Goal: Task Accomplishment & Management: Use online tool/utility

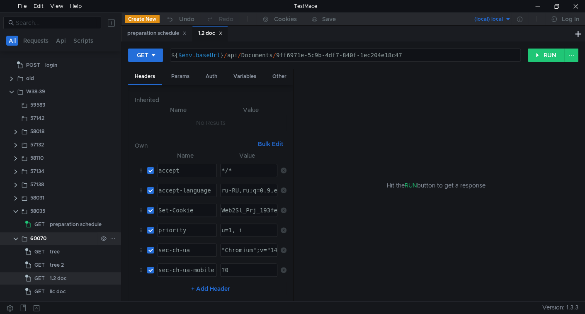
click at [15, 237] on clr-icon at bounding box center [15, 238] width 7 height 7
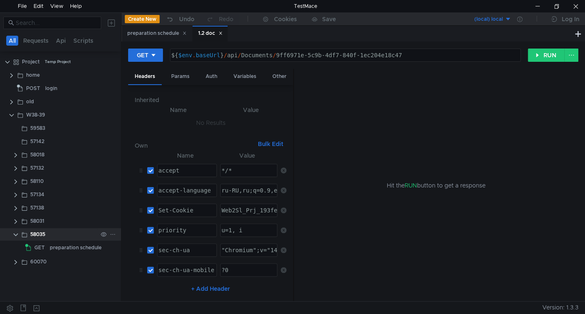
click at [70, 240] on div "58035" at bounding box center [63, 234] width 67 height 12
click at [68, 245] on div "preparation schedule" at bounding box center [76, 247] width 52 height 12
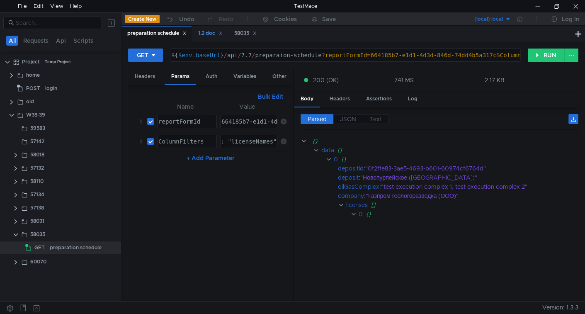
click at [219, 33] on div "1.2 doc" at bounding box center [210, 33] width 24 height 9
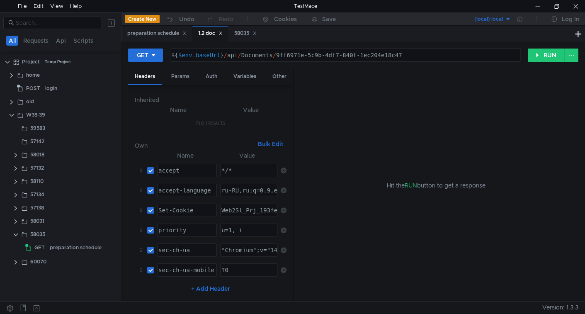
click at [223, 34] on icon at bounding box center [220, 33] width 4 height 4
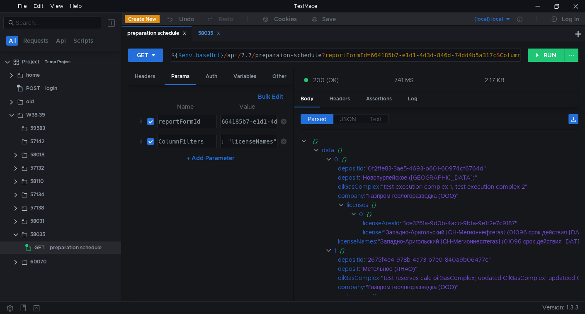
click at [221, 33] on icon at bounding box center [218, 33] width 4 height 4
click at [64, 250] on div "preparation schedule" at bounding box center [76, 247] width 52 height 12
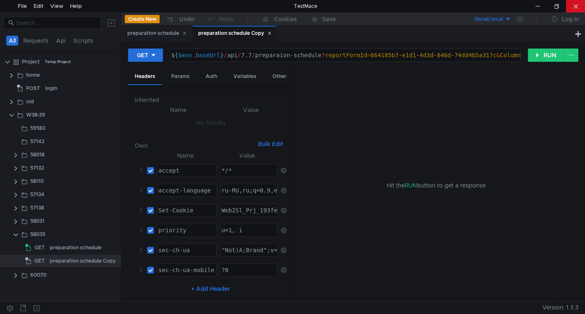
click at [577, 8] on div at bounding box center [575, 6] width 19 height 12
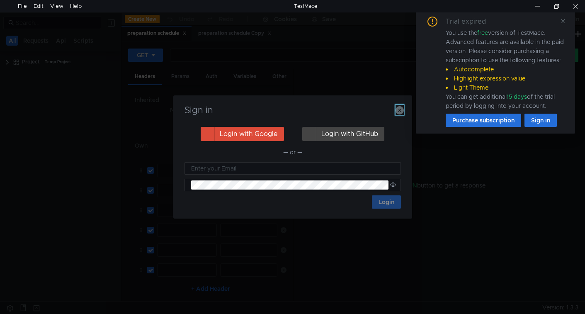
click at [399, 110] on icon "button" at bounding box center [399, 110] width 8 height 8
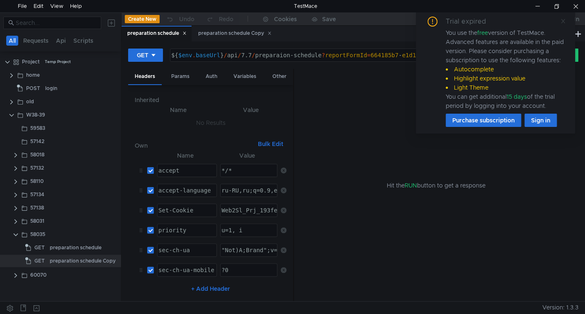
click at [563, 22] on icon at bounding box center [563, 21] width 6 height 6
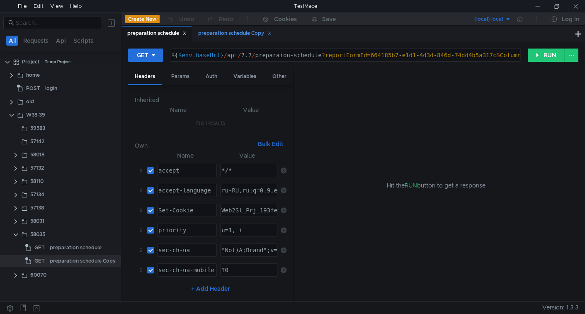
click at [237, 34] on div "preparation schedule Copy" at bounding box center [234, 33] width 73 height 9
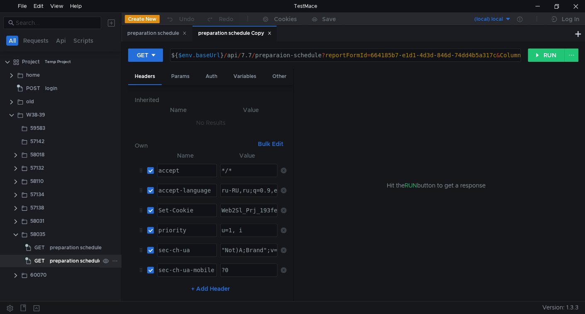
click at [76, 262] on div "preparation schedule Copy" at bounding box center [83, 260] width 66 height 12
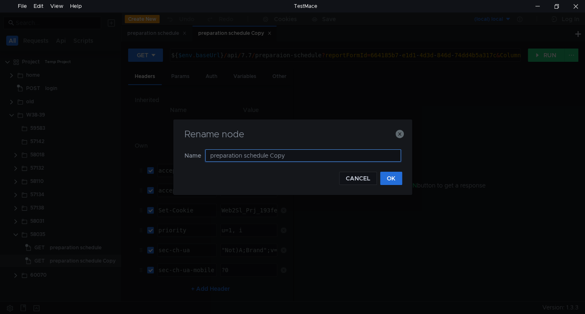
click at [213, 154] on input "preparation schedule Copy" at bounding box center [303, 155] width 196 height 12
paste input "execution"
type input "execution"
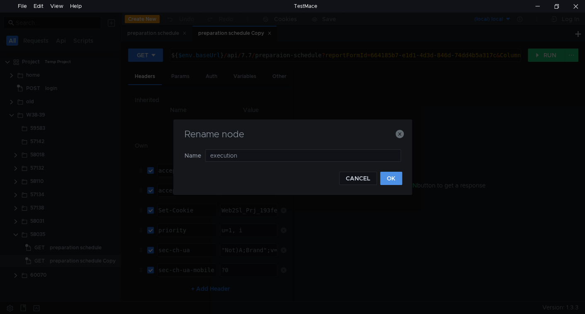
click at [386, 174] on button "OK" at bounding box center [391, 178] width 22 height 13
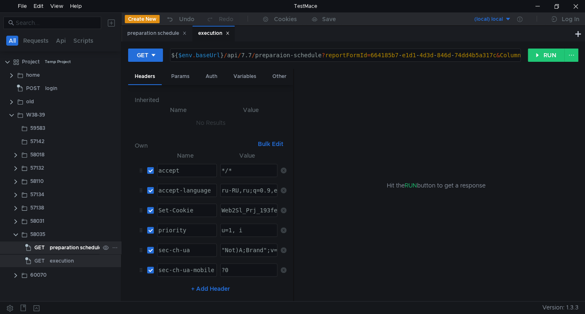
click at [81, 244] on div "preparation schedule" at bounding box center [76, 247] width 52 height 12
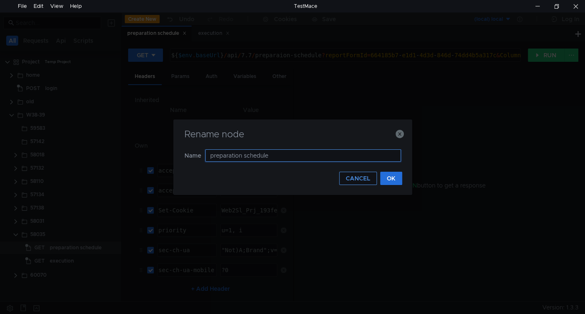
paste input "reserves-calculation"
type input "reserves-calculation"
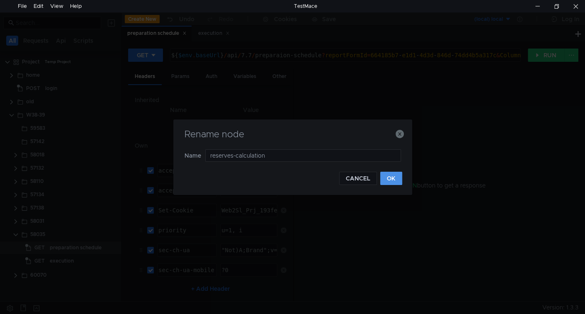
click at [386, 180] on button "OK" at bounding box center [391, 178] width 22 height 13
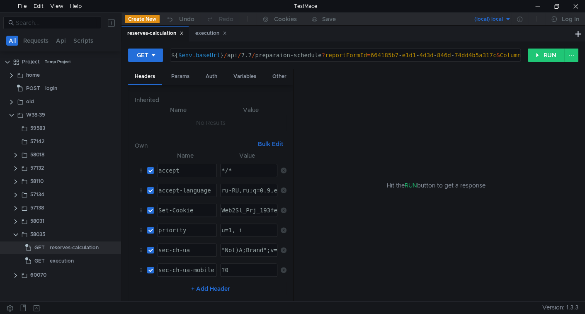
click at [320, 55] on div "${ $env . baseUrl } / api / 7.7 / preparaion-schedule ? reportFormId = 664185b7…" at bounding box center [486, 62] width 633 height 20
paste textarea "reserves-calculation"
type textarea "${$env.baseUrl}/api/7.7/preparaion-schedule/reserves-calculation?reportFormId=6…"
click at [75, 261] on div "execution" at bounding box center [74, 260] width 48 height 12
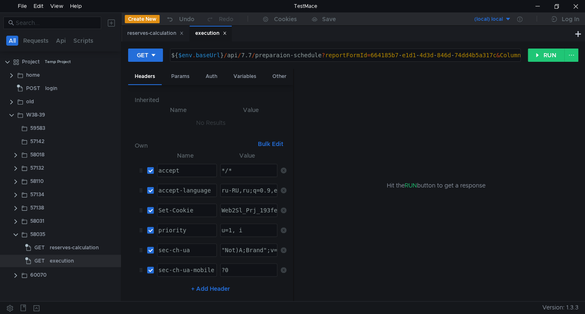
click at [321, 56] on div "${ $env . baseUrl } / api / 7.7 / preparaion-schedule ? reportFormId = 664185b7…" at bounding box center [486, 62] width 633 height 20
paste textarea "execution"
type textarea "${$env.baseUrl}/api/7.7/preparaion-schedule/execution?reportFormId=664185b7-e1d…"
click at [42, 250] on span "GET" at bounding box center [39, 247] width 10 height 12
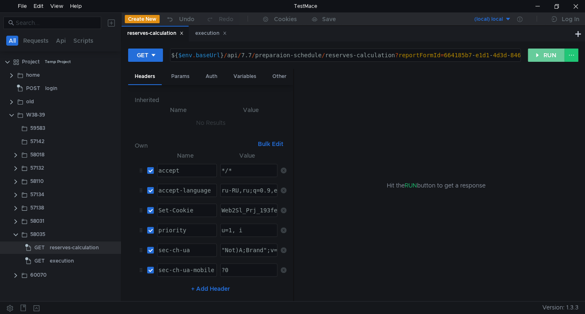
click at [532, 56] on button "RUN" at bounding box center [546, 54] width 37 height 13
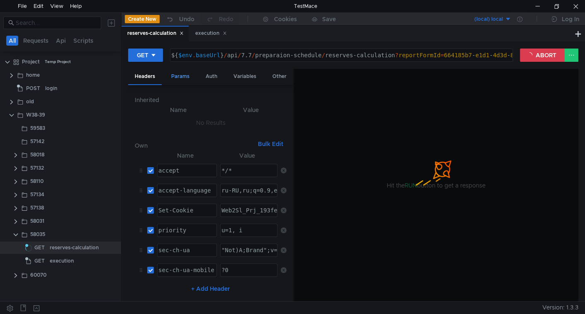
click at [183, 79] on div "Params" at bounding box center [181, 76] width 32 height 15
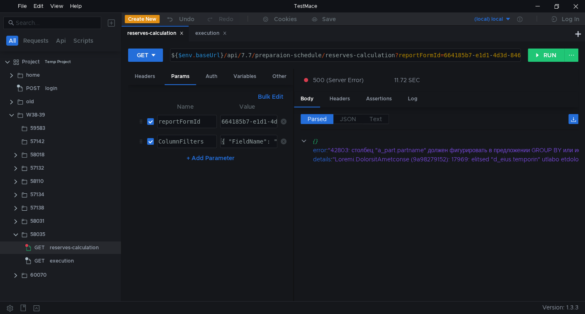
type textarea "{ "FieldName": "licenseNames", "Method": "Contains", "Value": "Западно" }"
click at [257, 136] on div "{ "FieldName": "licenseNames", "Method": "Contains", "Value": "Западно" }" at bounding box center [249, 141] width 56 height 12
drag, startPoint x: 550, startPoint y: 52, endPoint x: 473, endPoint y: 127, distance: 106.7
click at [549, 52] on button "RUN" at bounding box center [546, 54] width 37 height 13
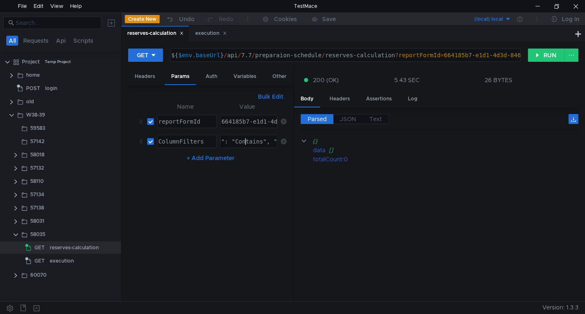
click at [247, 141] on div "{ "FieldName": "licenseNames", "Method": "Contains", "Value": "Западно" }" at bounding box center [215, 148] width 257 height 20
click at [151, 142] on input "checkbox" at bounding box center [150, 141] width 7 height 7
checkbox input "false"
click at [541, 49] on button "RUN" at bounding box center [546, 54] width 37 height 13
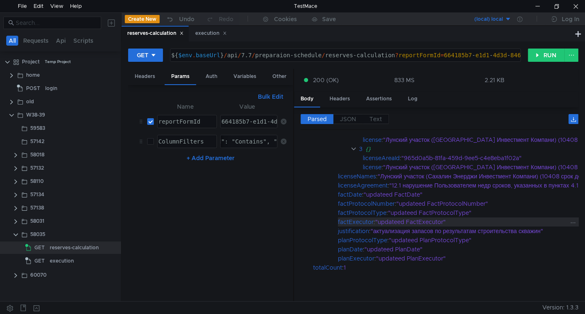
scroll to position [153, 0]
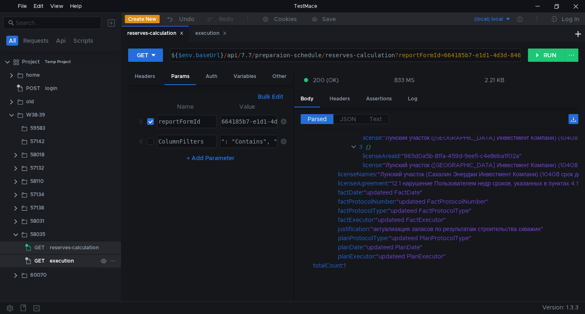
click at [50, 258] on div "execution" at bounding box center [62, 260] width 24 height 12
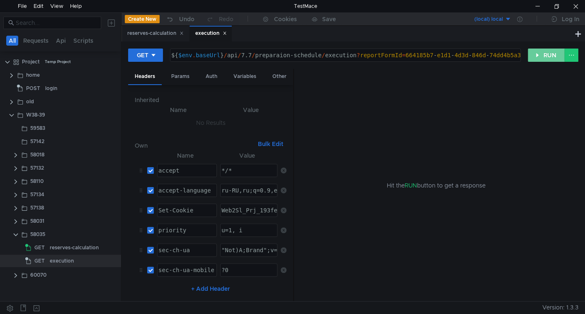
click at [536, 54] on button "RUN" at bounding box center [546, 54] width 37 height 13
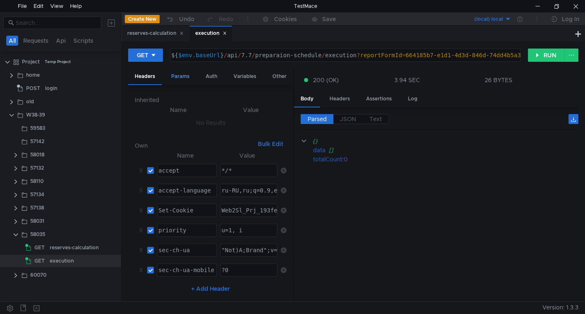
click at [187, 75] on div "Params" at bounding box center [181, 76] width 32 height 15
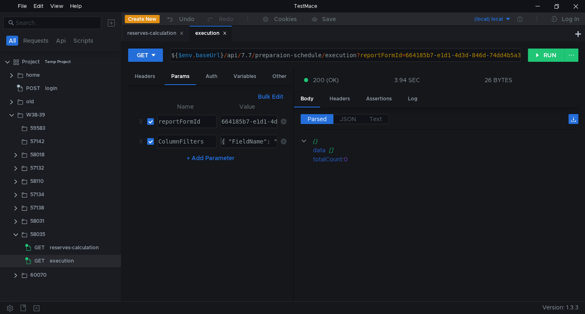
click at [149, 142] on input "checkbox" at bounding box center [150, 141] width 7 height 7
checkbox input "false"
click at [538, 59] on button "RUN" at bounding box center [546, 54] width 37 height 13
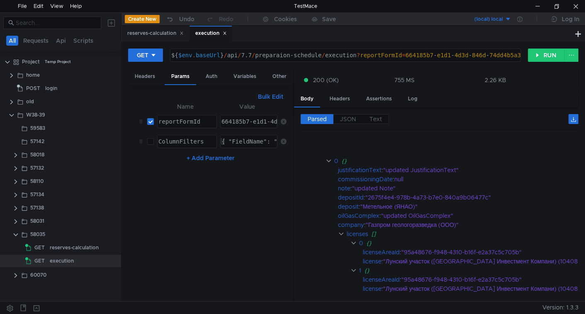
scroll to position [183, 0]
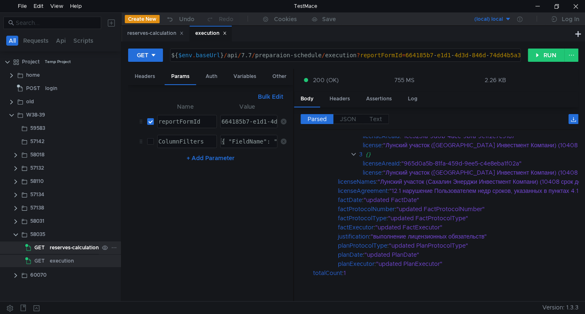
click at [46, 245] on div "GET" at bounding box center [36, 247] width 22 height 12
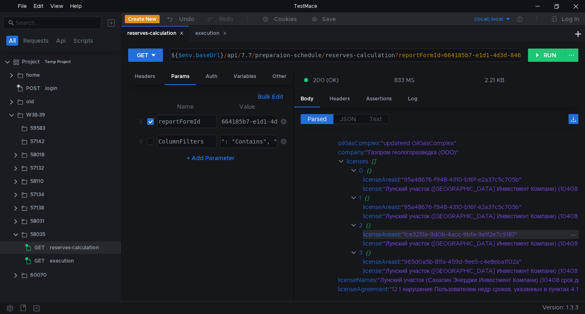
scroll to position [41, 0]
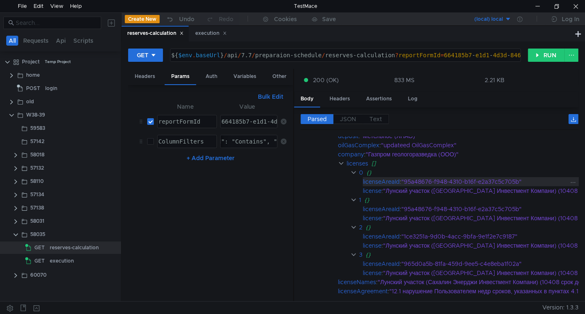
drag, startPoint x: 418, startPoint y: 179, endPoint x: 495, endPoint y: 177, distance: 77.1
click at [340, 116] on span "JSON" at bounding box center [348, 118] width 16 height 7
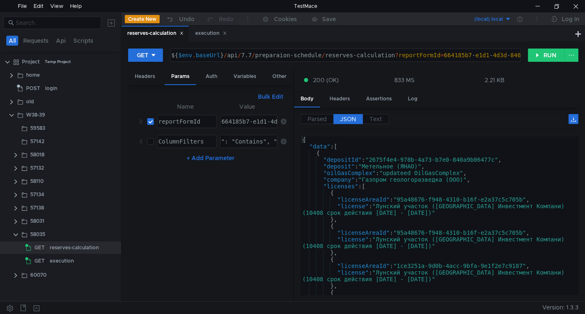
click at [407, 196] on div "{ "data" : [ { "depositId" : "2675f4e4-978b-4a73-b7e0-840a9b06477c" , "deposit"…" at bounding box center [437, 222] width 275 height 172
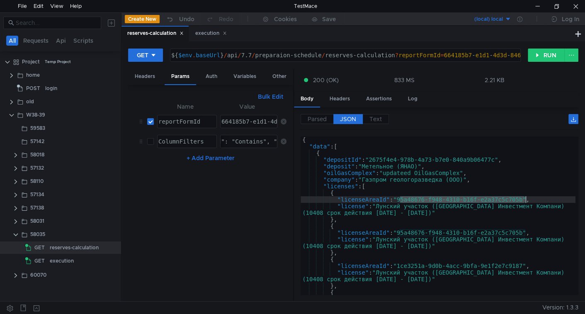
drag, startPoint x: 407, startPoint y: 196, endPoint x: 516, endPoint y: 198, distance: 109.4
click at [516, 198] on div "{ "data" : [ { "depositId" : "2675f4e4-978b-4a73-b7e0-840a9b06477c" , "deposit"…" at bounding box center [437, 222] width 275 height 172
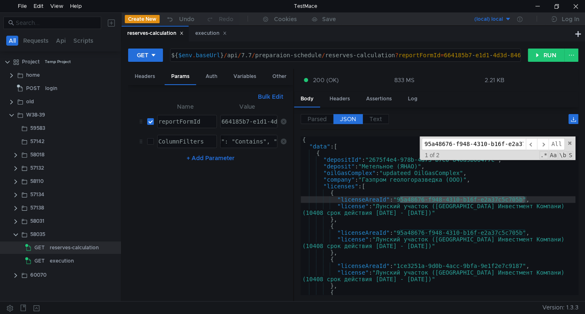
scroll to position [0, 27]
click at [554, 142] on span "All" at bounding box center [556, 144] width 16 height 12
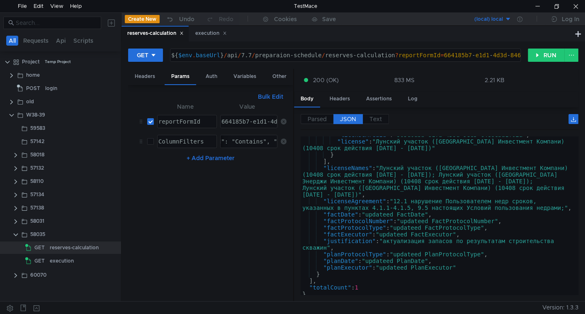
scroll to position [166, 0]
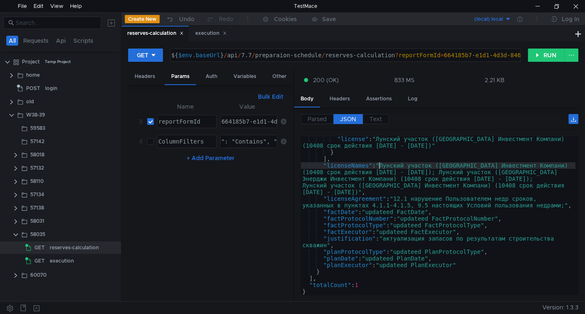
type textarea ""licenseNames": "Лунский участок (Сахалин Энерджи Инвестмент Компани) (10408 ср…"
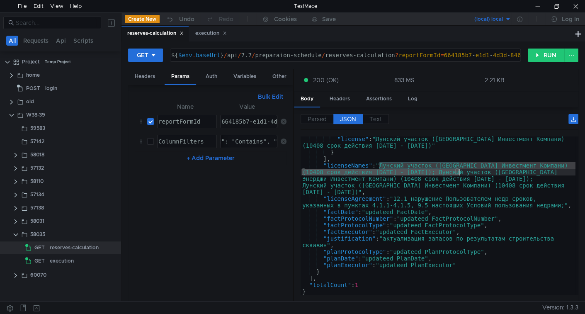
drag, startPoint x: 385, startPoint y: 166, endPoint x: 458, endPoint y: 172, distance: 73.6
click at [458, 172] on div ""license" : "Лунский участок (Сахалин Энерджи Инвестмент Компани) (10408 срок д…" at bounding box center [437, 225] width 275 height 178
type input ""Лунский участок (Сахалин Энерджи Инвестмент Компани) (10408 срок действия 1996…"
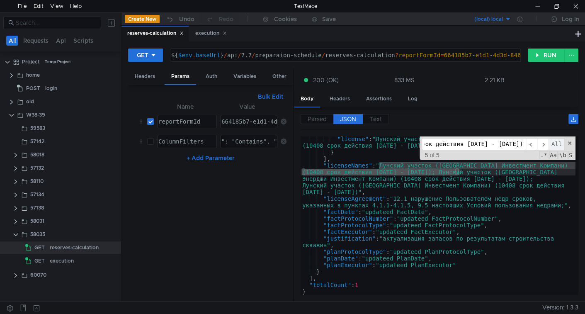
click at [555, 143] on span "All" at bounding box center [556, 144] width 16 height 12
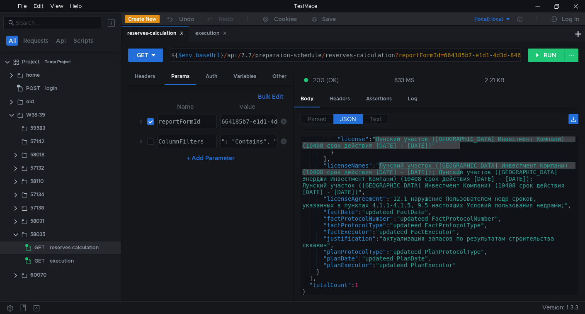
type textarea ""licenseNames": "Лунский участок (Сахалин Энерджи Инвестмент Компани) (10408 ср…"
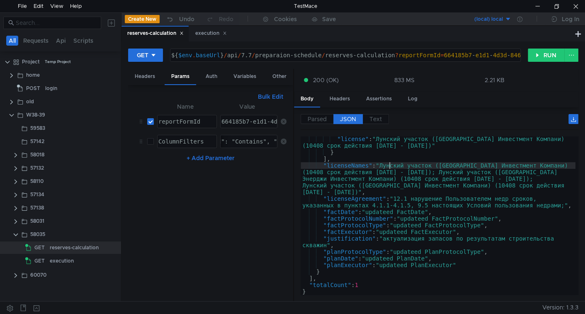
click at [388, 166] on div ""license" : "Лунский участок (Сахалин Энерджи Инвестмент Компани) (10408 срок д…" at bounding box center [437, 225] width 275 height 178
click at [383, 167] on div ""license" : "Лунский участок (Сахалин Энерджи Инвестмент Компани) (10408 срок д…" at bounding box center [437, 225] width 275 height 178
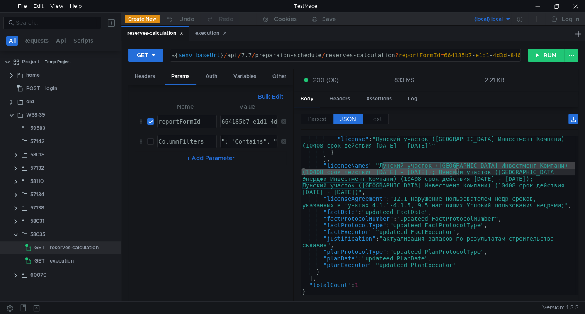
drag, startPoint x: 383, startPoint y: 167, endPoint x: 455, endPoint y: 169, distance: 72.2
click at [455, 169] on div ""license" : "Лунский участок (Сахалин Энерджи Инвестмент Компани) (10408 срок д…" at bounding box center [437, 225] width 275 height 178
type input "Лунский участок (Сахалин Энерджи Инвестмент Компани) (10408 срок действия 1996-…"
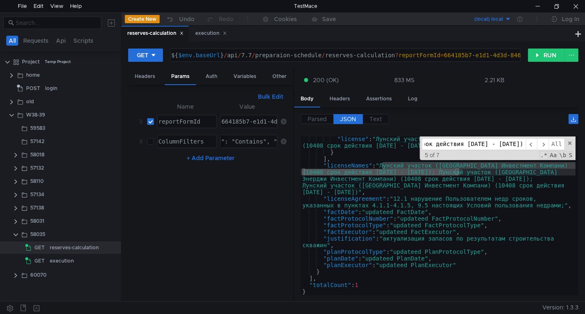
scroll to position [0, 242]
click at [554, 145] on span "All" at bounding box center [556, 144] width 16 height 12
type textarea ""license": "Лунский участок (Сахалин Энерджи Инвестмент Компани) (10408 срок де…"
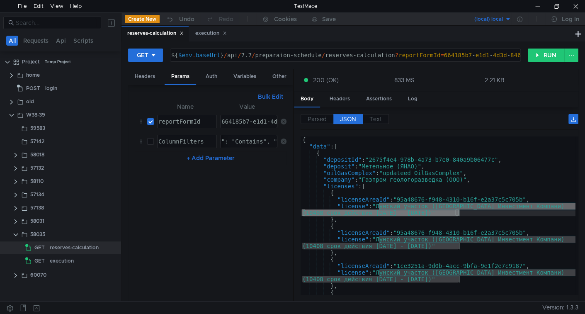
scroll to position [0, 0]
click at [549, 53] on button "RUN" at bounding box center [546, 54] width 37 height 13
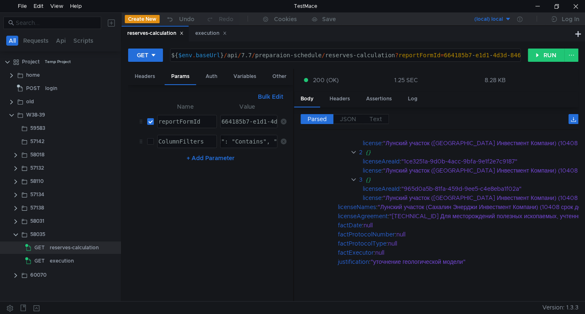
scroll to position [332, 0]
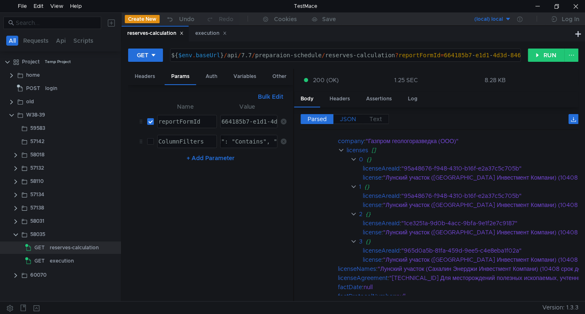
click at [347, 117] on span "JSON" at bounding box center [348, 118] width 16 height 7
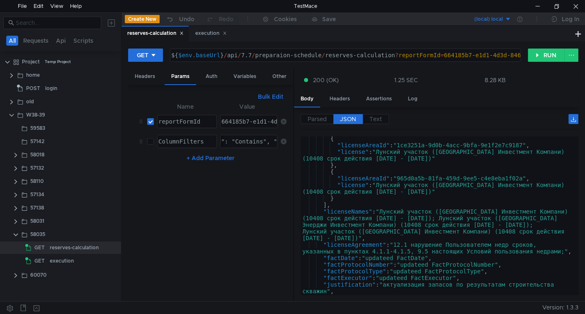
scroll to position [121, 0]
click at [387, 211] on div "{ "licenseAreaId" : "1ce3251a-9d0b-4acc-9bfa-9e1f2e7c9187" , "license" : "Лунск…" at bounding box center [437, 221] width 275 height 172
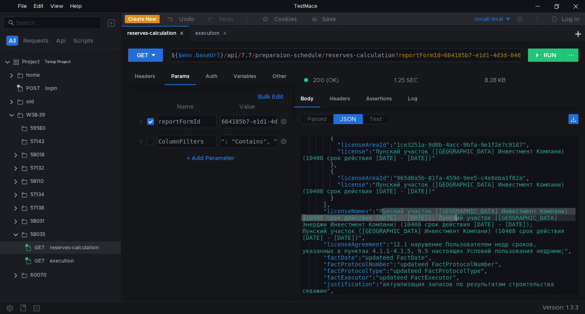
drag, startPoint x: 387, startPoint y: 211, endPoint x: 454, endPoint y: 214, distance: 67.2
click at [454, 214] on div "{ "licenseAreaId" : "1ce3251a-9d0b-4acc-9bfa-9e1f2e7c9187" , "license" : "Лунск…" at bounding box center [437, 221] width 275 height 172
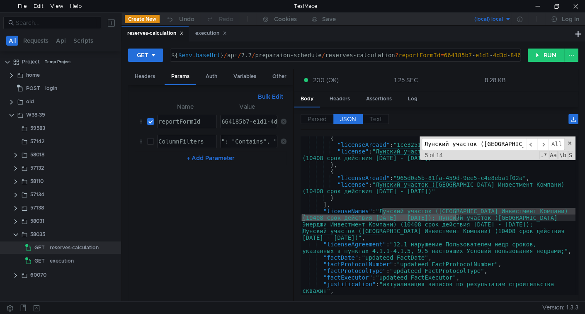
scroll to position [0, 239]
click at [554, 142] on span "All" at bounding box center [556, 144] width 16 height 12
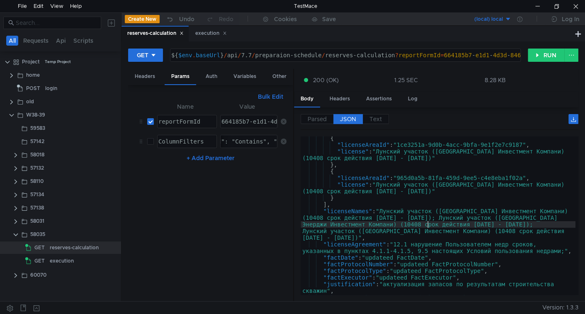
click at [429, 221] on div "{ "licenseAreaId" : "1ce3251a-9d0b-4acc-9bfa-9e1f2e7c9187" , "license" : "Лунск…" at bounding box center [437, 221] width 275 height 172
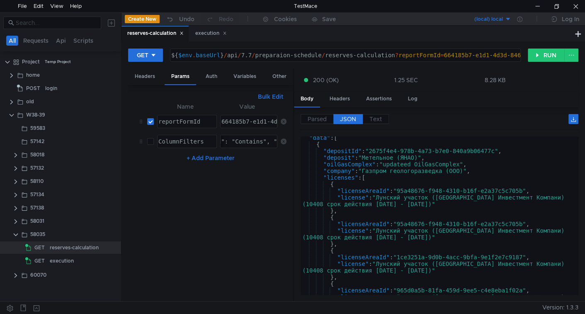
scroll to position [8, 0]
click at [385, 151] on div ""data" : [ { "depositId" : "2675f4e4-978b-4a73-b7e0-840a9b06477c" , "deposit" :…" at bounding box center [437, 223] width 275 height 178
type textarea ""depositId": "2675f4e4-978b-4a73-b7e0-840a9b06477c","
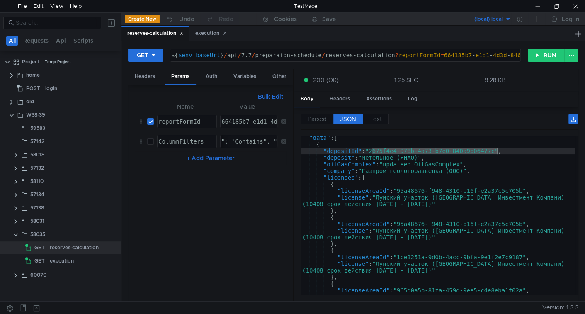
drag, startPoint x: 385, startPoint y: 151, endPoint x: 463, endPoint y: 151, distance: 77.9
click at [463, 151] on div ""data" : [ { "depositId" : "2675f4e4-978b-4a73-b7e0-840a9b06477c" , "deposit" :…" at bounding box center [437, 223] width 275 height 178
type input "2675f4e4-978b-4a73-b7e0-840a9b06477c"
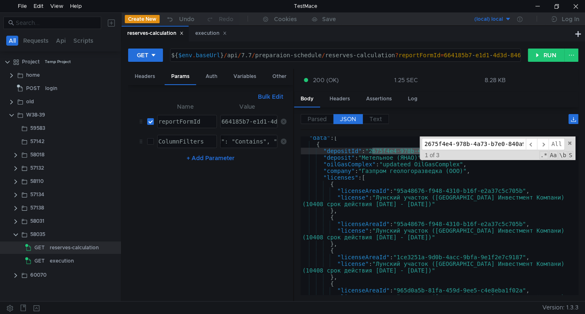
scroll to position [0, 27]
click at [555, 145] on span "All" at bounding box center [556, 144] width 16 height 12
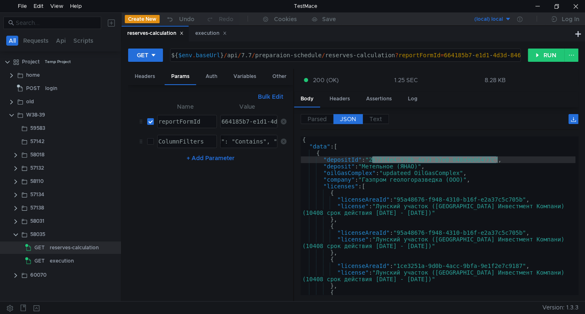
scroll to position [0, 0]
click at [425, 200] on div "{ "data" : [ { "depositId" : "2675f4e4-978b-4a73-b7e0-840a9b06477c" , "deposit"…" at bounding box center [437, 222] width 275 height 172
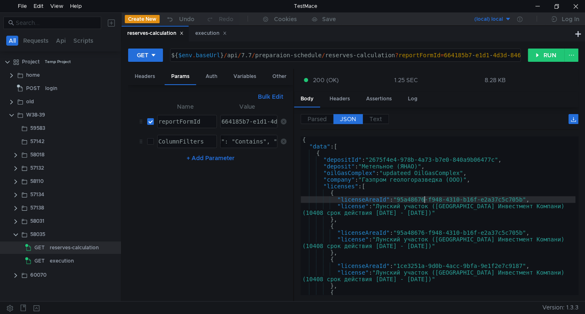
click at [413, 195] on div "{ "data" : [ { "depositId" : "2675f4e4-978b-4a73-b7e0-840a9b06477c" , "deposit"…" at bounding box center [437, 222] width 275 height 172
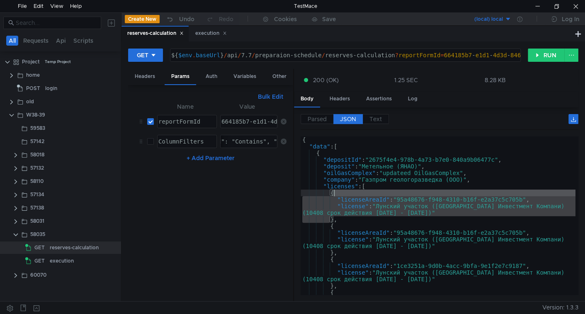
click at [413, 195] on div "{ "data" : [ { "depositId" : "2675f4e4-978b-4a73-b7e0-840a9b06477c" , "deposit"…" at bounding box center [437, 222] width 275 height 172
click at [386, 206] on div "{ "data" : [ { "depositId" : "2675f4e4-978b-4a73-b7e0-840a9b06477c" , "deposit"…" at bounding box center [437, 215] width 275 height 158
type textarea ""license": "Лунский участок ([GEOGRAPHIC_DATA] Инвестмент Компани) (10408 срок …"
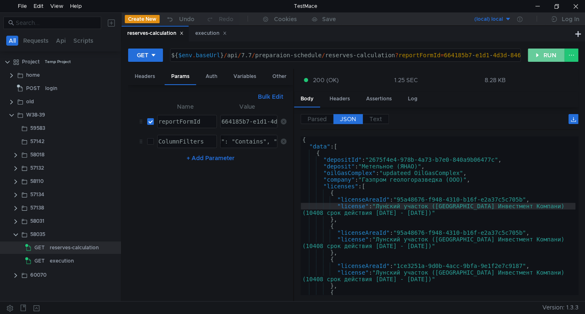
click at [532, 54] on button "RUN" at bounding box center [546, 54] width 37 height 13
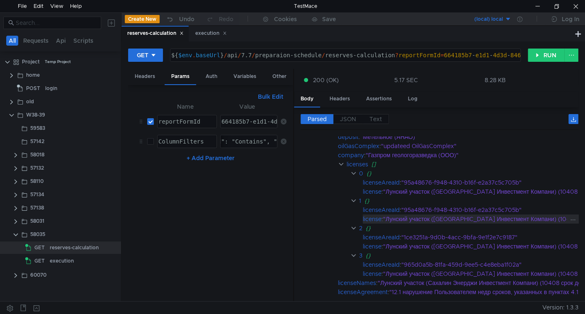
scroll to position [41, 0]
click at [536, 55] on button "RUN" at bounding box center [546, 54] width 37 height 13
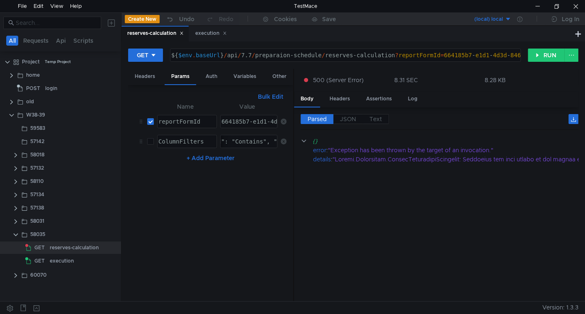
scroll to position [0, 0]
click at [540, 57] on button "RUN" at bounding box center [546, 54] width 37 height 13
click at [390, 181] on cdk-virtual-scroll-viewport "{} error : "Exception has been thrown by the target of an invocation." details :" at bounding box center [439, 215] width 278 height 158
click at [536, 5] on div at bounding box center [537, 6] width 19 height 12
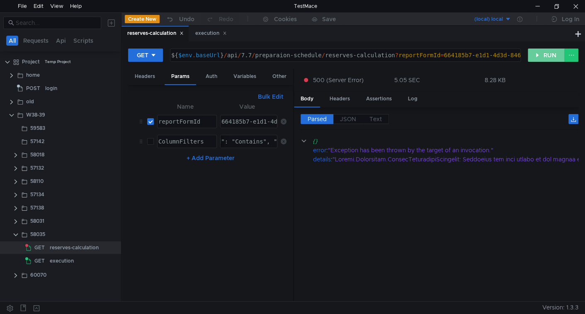
drag, startPoint x: 549, startPoint y: 56, endPoint x: 505, endPoint y: 109, distance: 68.9
click at [548, 56] on button "RUN" at bounding box center [546, 54] width 37 height 13
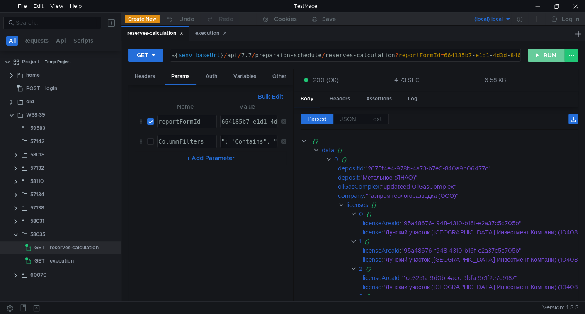
click at [540, 61] on button "RUN" at bounding box center [546, 54] width 37 height 13
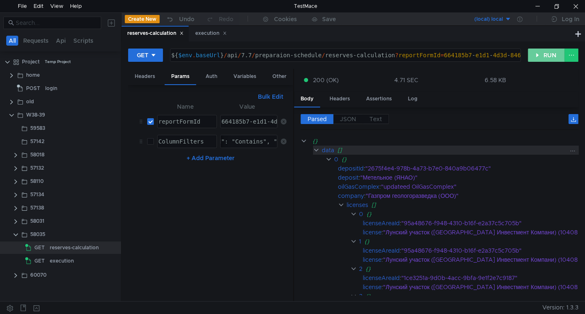
drag, startPoint x: 536, startPoint y: 53, endPoint x: 489, endPoint y: 148, distance: 105.8
click at [536, 53] on button "RUN" at bounding box center [546, 54] width 37 height 13
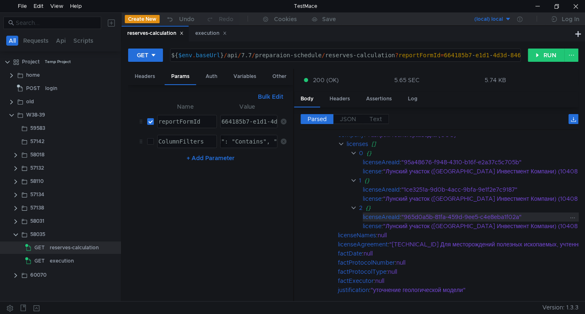
scroll to position [308, 0]
click at [342, 123] on div "Parsed JSON Text" at bounding box center [439, 122] width 278 height 16
click at [343, 115] on span "JSON" at bounding box center [348, 118] width 16 height 7
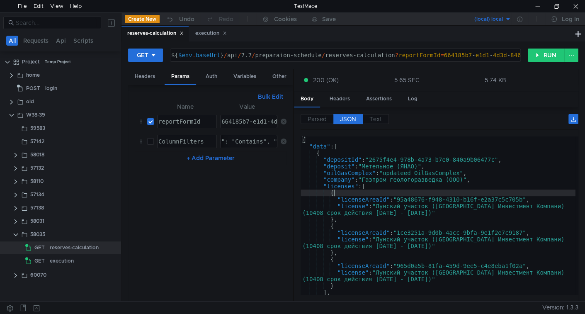
click at [376, 194] on div "{ "data" : [ { "depositId" : "2675f4e4-978b-4a73-b7e0-840a9b06477c" , "deposit"…" at bounding box center [437, 220] width 275 height 169
type textarea ""license": "Лунский участок ([GEOGRAPHIC_DATA] Инвестмент Компани) (10408 срок …"
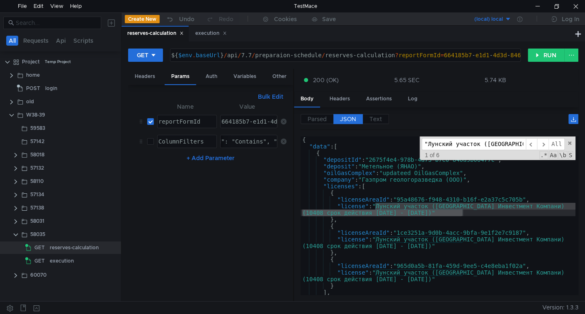
scroll to position [0, 250]
drag, startPoint x: 556, startPoint y: 145, endPoint x: 548, endPoint y: 151, distance: 9.9
click at [555, 145] on span "All" at bounding box center [556, 144] width 16 height 12
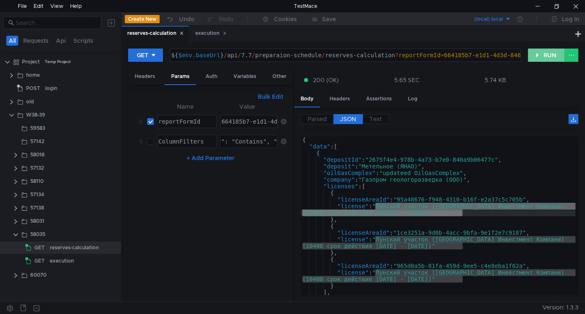
click at [537, 53] on button "RUN" at bounding box center [546, 54] width 37 height 13
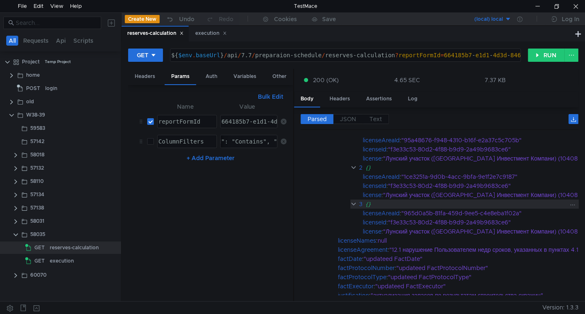
scroll to position [41, 0]
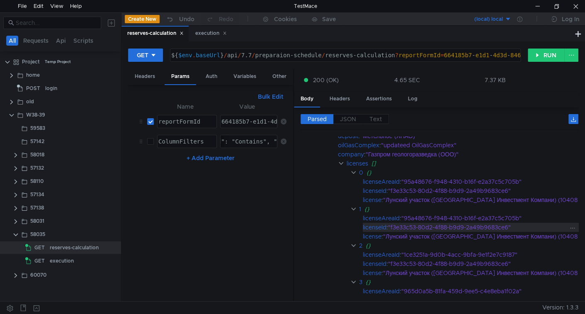
click at [405, 223] on div ""f3e33c53-80d2-4f88-b9d9-2a49b9683ce6"" at bounding box center [529, 227] width 282 height 9
click at [351, 114] on label "JSON" at bounding box center [347, 119] width 29 height 10
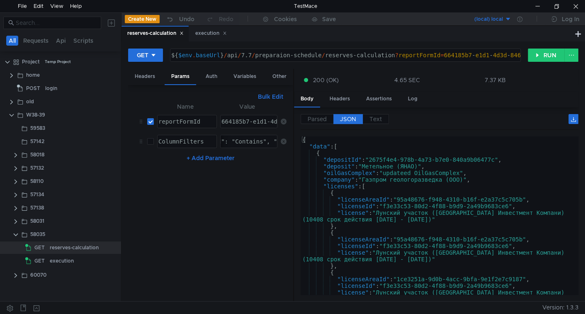
click at [402, 206] on div "{ "data" : [ { "depositId" : "2675f4e4-978b-4a73-b7e0-840a9b06477c" , "deposit"…" at bounding box center [437, 225] width 275 height 178
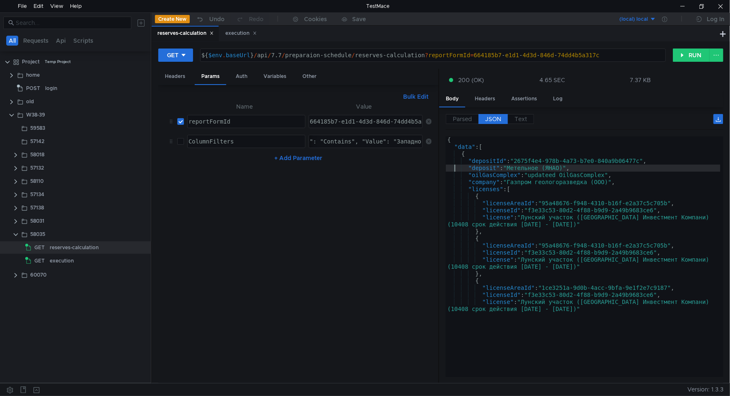
click at [456, 167] on div "{ "data" : [ { "depositId" : "2675f4e4-978b-4a73-b7e0-840a9b06477c" , "deposit"…" at bounding box center [583, 225] width 275 height 179
type textarea ""deposit": "Метельное (ЯНАО)","
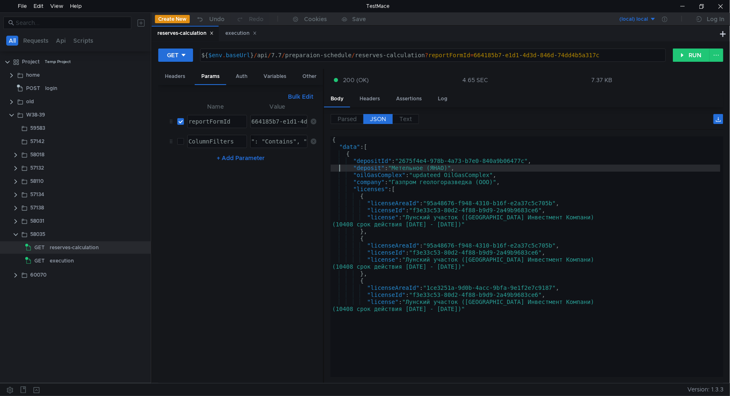
drag, startPoint x: 439, startPoint y: 181, endPoint x: 252, endPoint y: 216, distance: 189.8
click at [252, 216] on as-split "Headers Params Auth Variables Other Bulk Edit XXXXXXXXXXXXXXXXXXXXXXXXXXXXXXXXX…" at bounding box center [440, 226] width 565 height 315
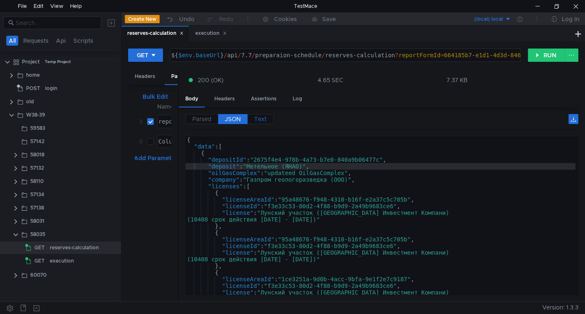
click at [256, 119] on span "Text" at bounding box center [260, 118] width 12 height 7
click at [242, 119] on label "JSON" at bounding box center [232, 119] width 29 height 10
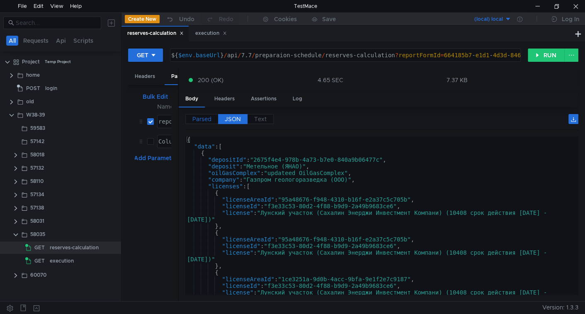
click at [203, 115] on span "Parsed" at bounding box center [201, 118] width 19 height 7
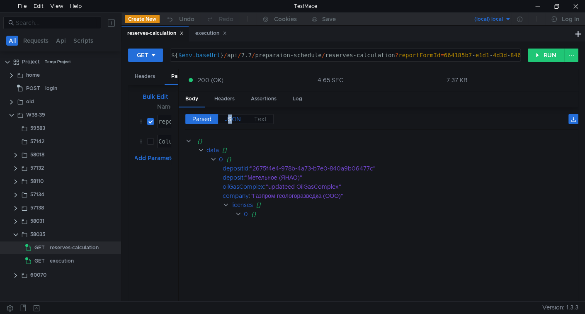
click at [230, 116] on span "JSON" at bounding box center [233, 118] width 16 height 7
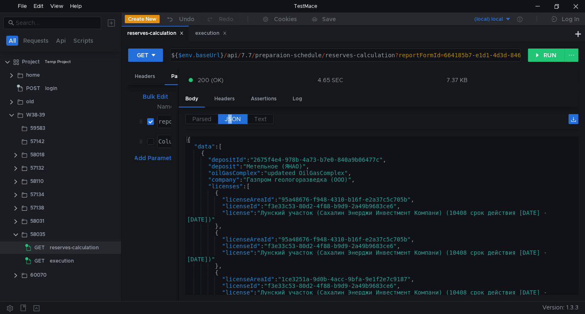
type textarea ""licenseId": "f3e33c53-80d2-4f88-b9d9-2a49b9683ce6","
click at [278, 204] on div "{ "data" : [ { "depositId" : "2675f4e4-978b-4a73-b7e0-840a9b06477c" , "deposit"…" at bounding box center [380, 225] width 390 height 178
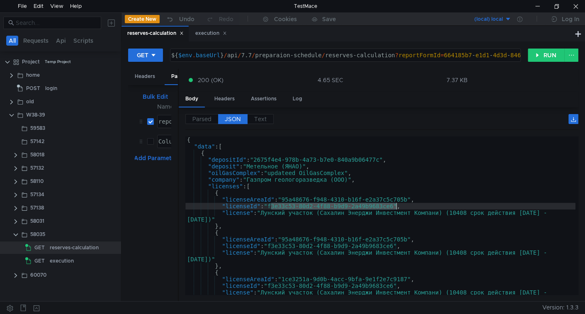
drag, startPoint x: 278, startPoint y: 204, endPoint x: 370, endPoint y: 206, distance: 92.0
click at [370, 206] on div "{ "data" : [ { "depositId" : "2675f4e4-978b-4a73-b7e0-840a9b06477c" , "deposit"…" at bounding box center [380, 225] width 390 height 178
click at [560, 51] on button "RUN" at bounding box center [546, 54] width 37 height 13
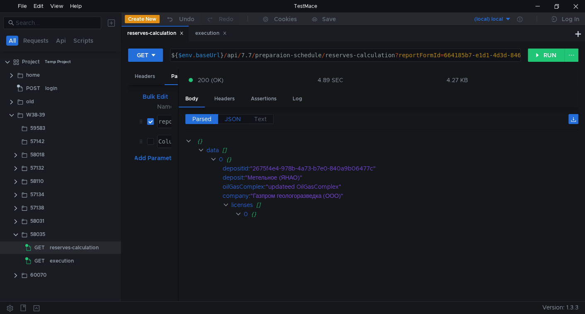
click at [235, 119] on span "JSON" at bounding box center [233, 118] width 16 height 7
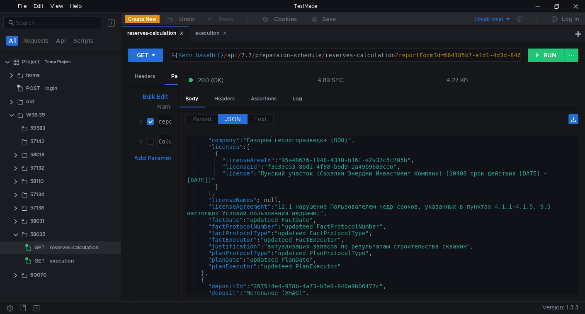
scroll to position [43, 0]
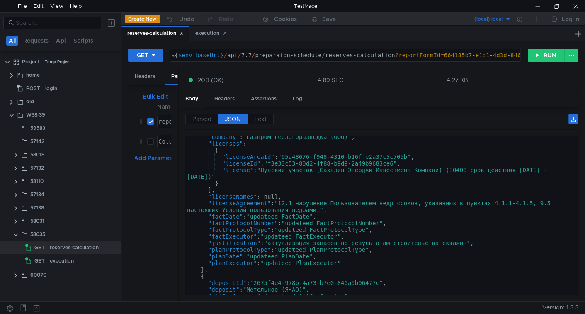
type textarea ""licenseId": "f3e33c53-80d2-4f88-b9d9-2a49b9683ce6","
click at [276, 165] on div ""company" : "Газпром геологоразведка (ООО)" , "licenses" : [ { "licenseAreaId" …" at bounding box center [380, 219] width 390 height 172
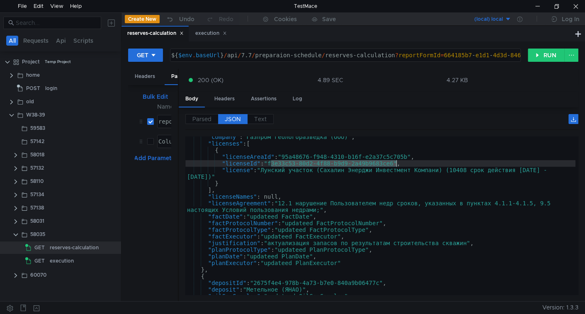
drag, startPoint x: 276, startPoint y: 165, endPoint x: 370, endPoint y: 165, distance: 93.7
click at [370, 165] on div ""company" : "Газпром геологоразведка (ООО)" , "licenses" : [ { "licenseAreaId" …" at bounding box center [380, 219] width 390 height 172
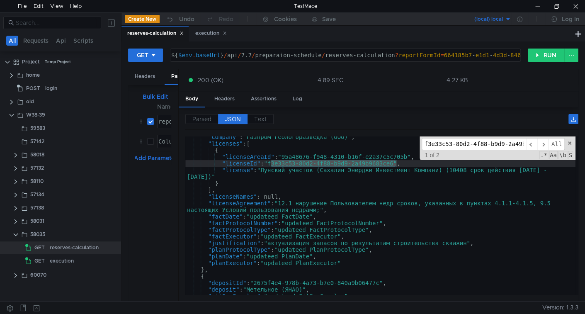
scroll to position [0, 27]
click at [553, 143] on span "All" at bounding box center [556, 144] width 16 height 12
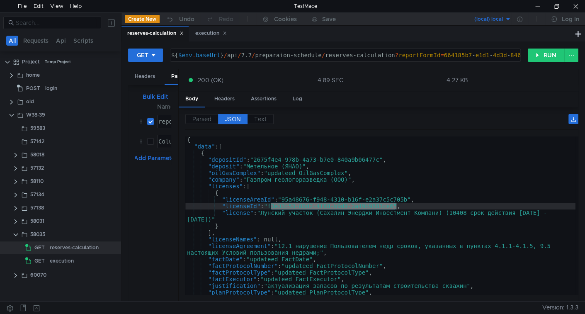
scroll to position [0, 0]
drag, startPoint x: 540, startPoint y: 59, endPoint x: 419, endPoint y: 146, distance: 149.1
click at [540, 59] on button "RUN" at bounding box center [546, 54] width 37 height 13
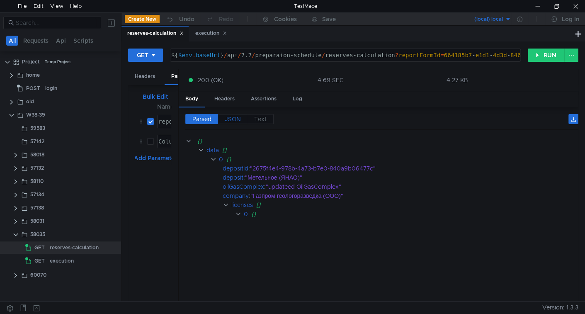
click at [237, 118] on span "JSON" at bounding box center [233, 118] width 16 height 7
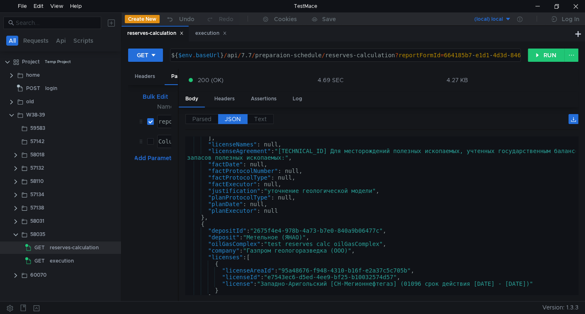
scroll to position [193, 0]
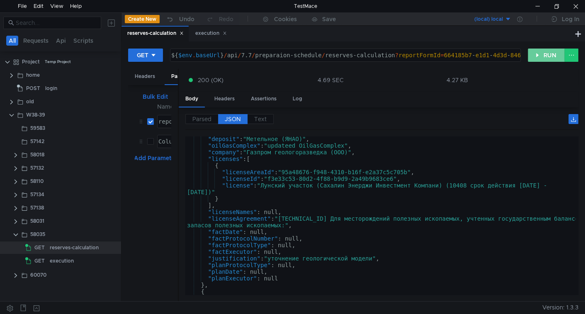
click at [549, 52] on button "RUN" at bounding box center [546, 54] width 37 height 13
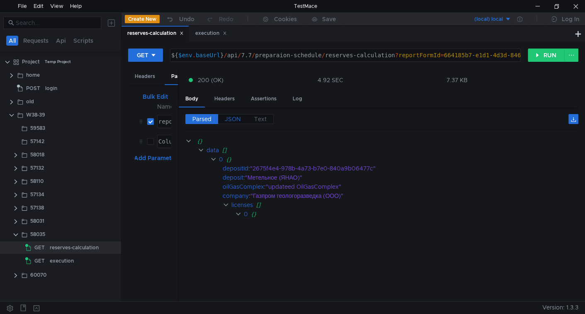
click at [237, 115] on span "JSON" at bounding box center [233, 118] width 16 height 7
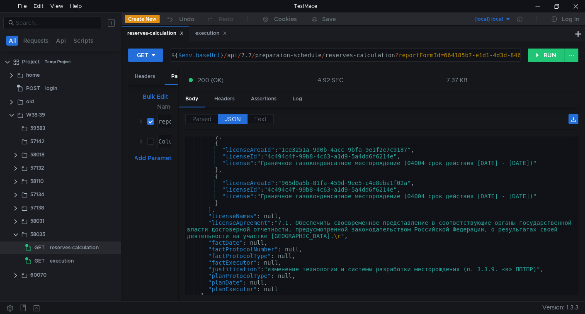
scroll to position [969, 0]
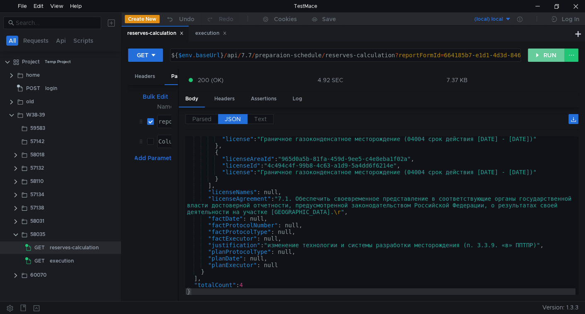
click at [536, 53] on button "RUN" at bounding box center [546, 54] width 37 height 13
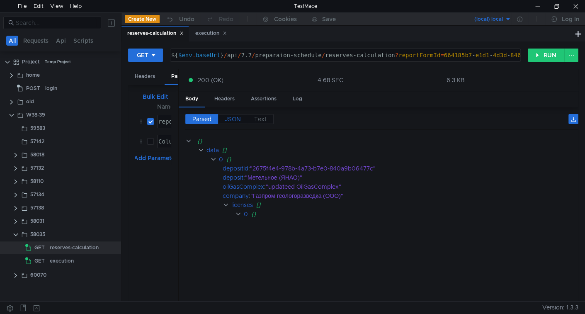
click at [242, 117] on label "JSON" at bounding box center [232, 119] width 29 height 10
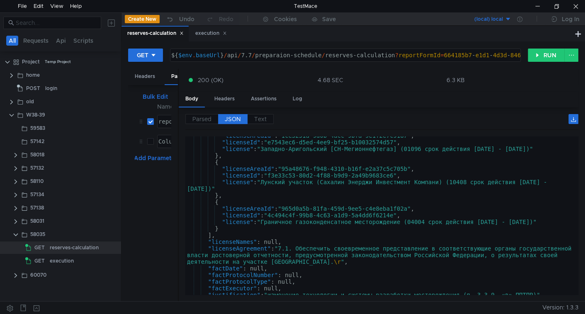
scroll to position [760, 0]
click at [282, 207] on div ""licenseAreaId" : "1ce3251a-9d0b-4acc-9bfa-9e1f2e7c9187" , "licenseId" : "e7543…" at bounding box center [380, 218] width 390 height 172
click at [295, 202] on div ""licenseAreaId" : "1ce3251a-9d0b-4acc-9bfa-9e1f2e7c9187" , "licenseId" : "e7543…" at bounding box center [380, 218] width 390 height 172
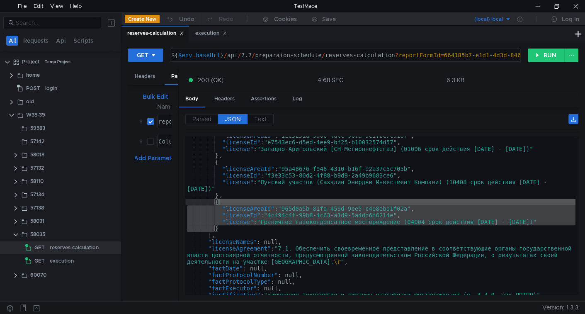
click at [294, 204] on div ""licenseAreaId" : "1ce3251a-9d0b-4acc-9bfa-9e1f2e7c9187" , "licenseId" : "e7543…" at bounding box center [380, 215] width 390 height 158
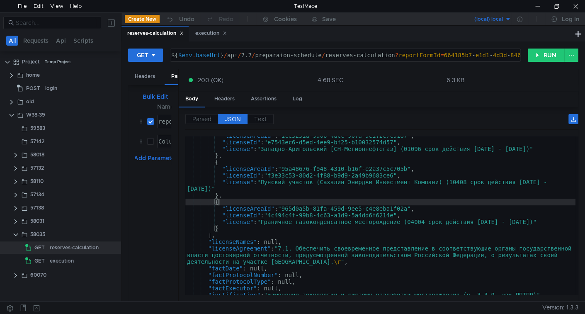
click at [276, 221] on div ""licenseAreaId" : "1ce3251a-9d0b-4acc-9bfa-9e1f2e7c9187" , "licenseId" : "e7543…" at bounding box center [380, 218] width 390 height 172
type textarea ""license": "Граничное газоконденсатное месторождение (04004 срок действия [DATE…"
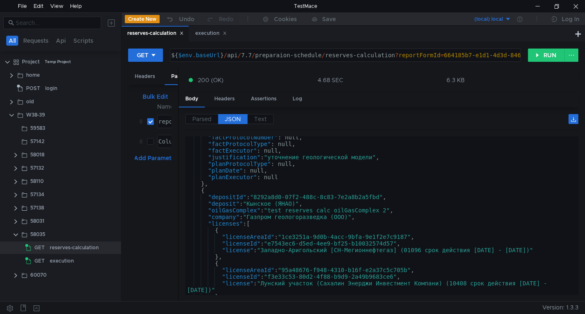
scroll to position [710, 0]
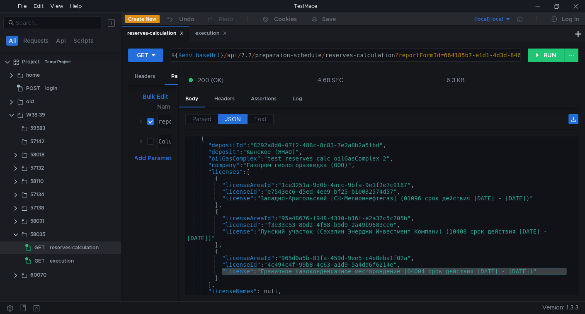
scroll to position [710, 0]
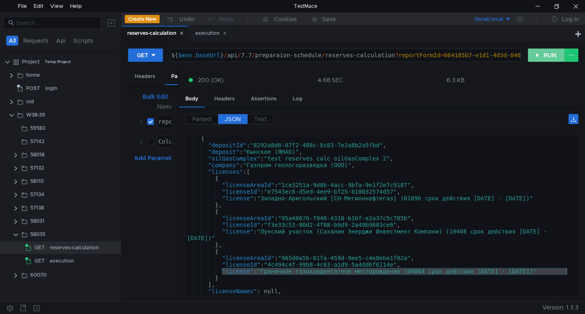
click at [541, 51] on button "RUN" at bounding box center [546, 54] width 37 height 13
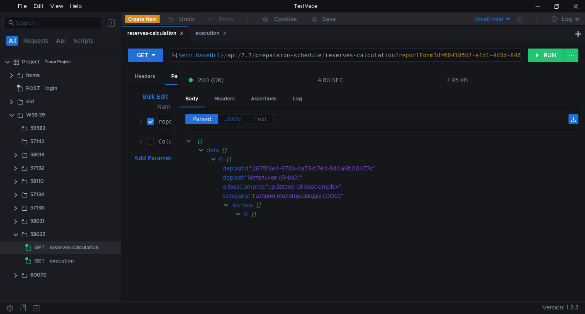
click at [235, 118] on span "JSON" at bounding box center [233, 118] width 16 height 7
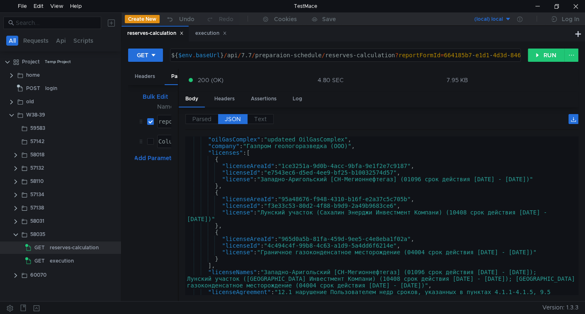
scroll to position [101, 0]
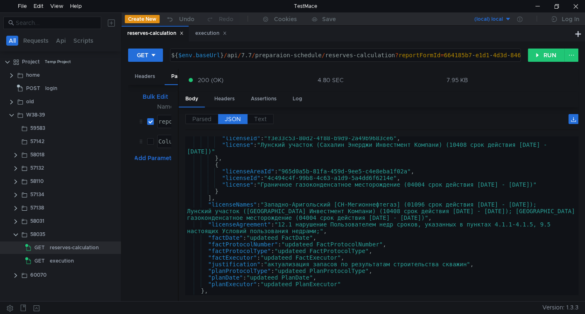
type textarea ""licenseNames": "Западно-Аригольский [СН-Мегионнефтегаз] (01096 срок действия […"
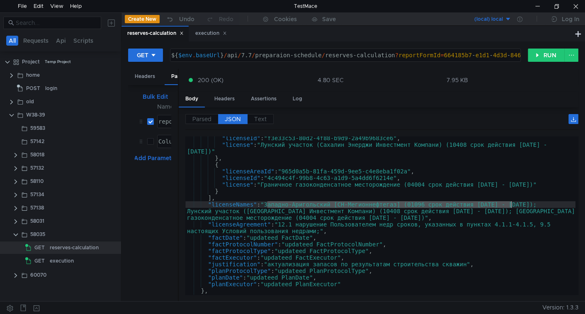
drag, startPoint x: 267, startPoint y: 203, endPoint x: 511, endPoint y: 201, distance: 243.7
click at [511, 201] on div ""licenseId" : "f3e33c53-80d2-4f88-b9d9-2a49b9683ce6" , "license" : "Лунский уча…" at bounding box center [380, 221] width 390 height 172
click at [422, 202] on div ""licenseId" : "f3e33c53-80d2-4f88-b9d9-2a49b9683ce6" , "license" : "Лунский уча…" at bounding box center [380, 215] width 390 height 158
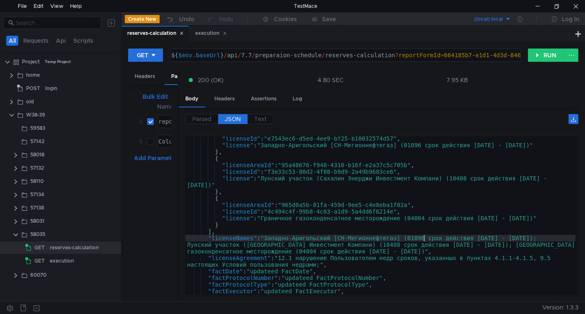
scroll to position [0, 0]
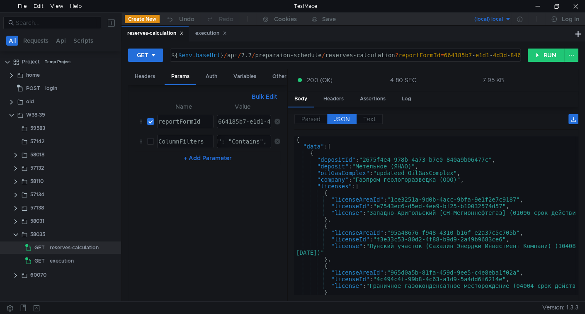
drag, startPoint x: 177, startPoint y: 142, endPoint x: 286, endPoint y: 147, distance: 109.1
click at [287, 147] on div at bounding box center [287, 185] width 1 height 233
click at [245, 140] on div "{ "FieldName": "licenseNames", "Method": "Contains", "Value": "Западно" }" at bounding box center [211, 148] width 257 height 20
click at [542, 52] on button "RUN" at bounding box center [546, 54] width 37 height 13
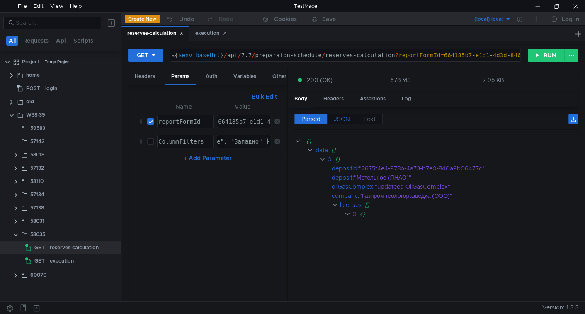
click at [338, 119] on span "JSON" at bounding box center [342, 118] width 16 height 7
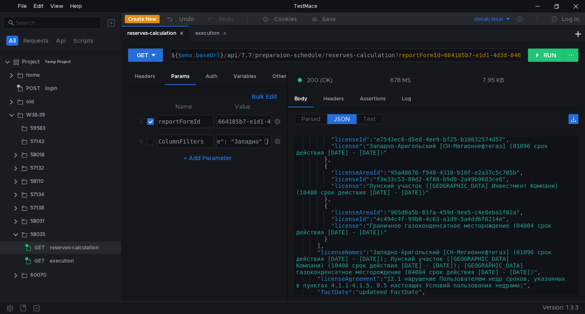
scroll to position [67, 0]
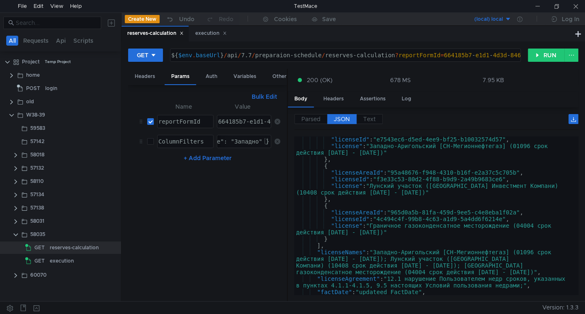
click at [390, 224] on div ""licenseId" : "e7543ec6-d5ed-4ee9-bf25-b10032574d57" , "license" : "Западно-Ари…" at bounding box center [434, 222] width 281 height 172
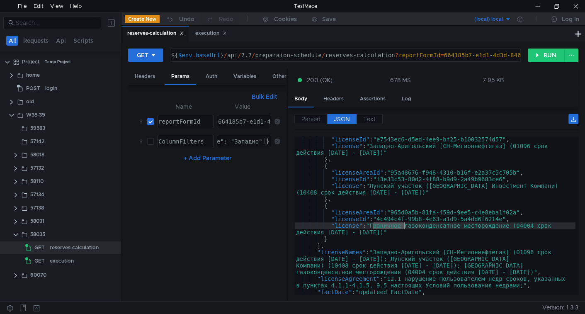
type textarea ""license": "Граничное газоконденсатное месторождение (04004 срок действия [DATE…"
click at [390, 224] on div ""licenseId" : "e7543ec6-d5ed-4ee9-bf25-b10032574d57" , "license" : "Западно-Ари…" at bounding box center [434, 222] width 281 height 172
click at [542, 51] on button "RUN" at bounding box center [546, 54] width 37 height 13
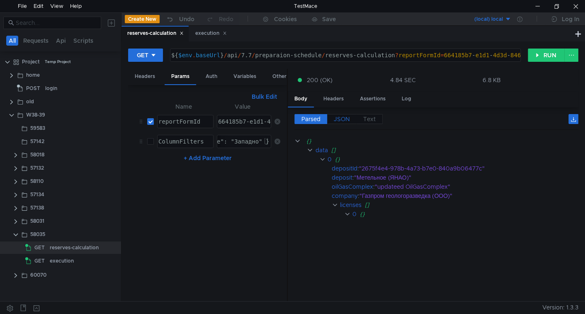
click at [345, 115] on span "JSON" at bounding box center [342, 118] width 16 height 7
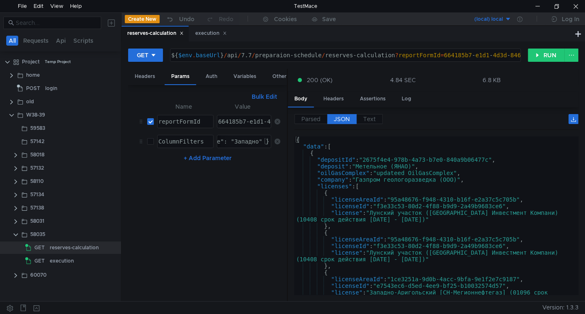
scroll to position [34, 0]
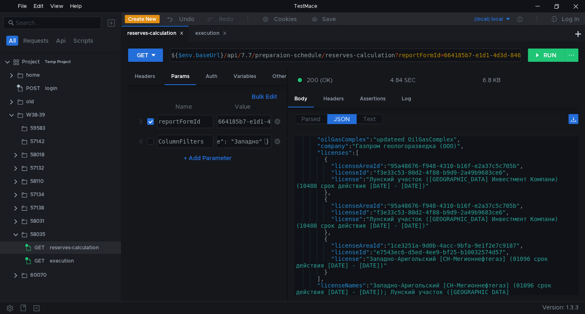
type textarea ""license": "Лунский участок (Сахалин Энерджи Инвестмент Компани) (10408 срок де…"
click at [391, 216] on div ""oilGasComplex" : "updateed OilGasComplex" , "company" : "Газпром геологоразвед…" at bounding box center [434, 228] width 281 height 185
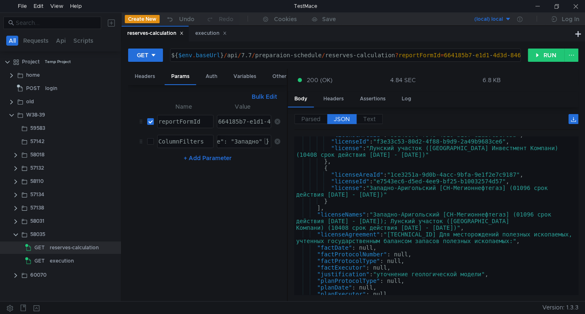
scroll to position [371, 0]
click at [152, 138] on input "checkbox" at bounding box center [150, 141] width 7 height 7
checkbox input "true"
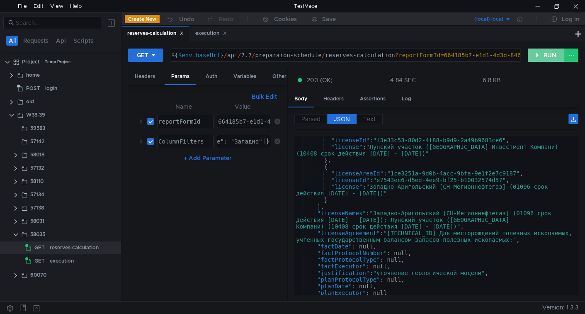
click at [549, 49] on button "RUN" at bounding box center [546, 54] width 37 height 13
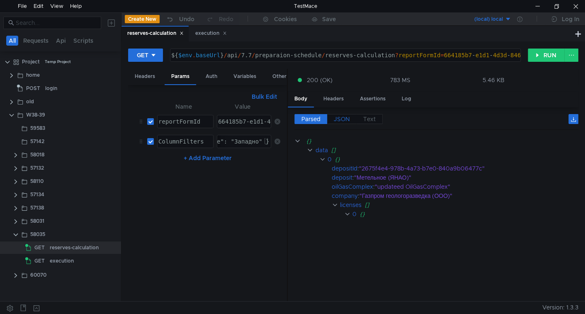
click at [335, 118] on span "JSON" at bounding box center [342, 118] width 16 height 7
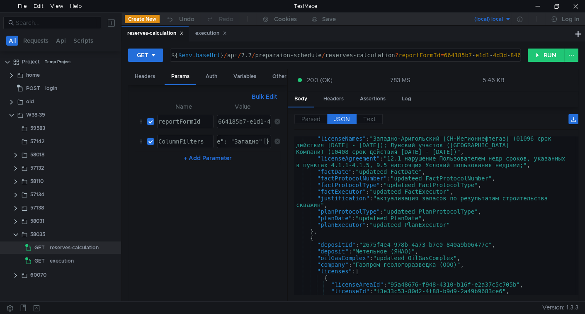
scroll to position [68, 0]
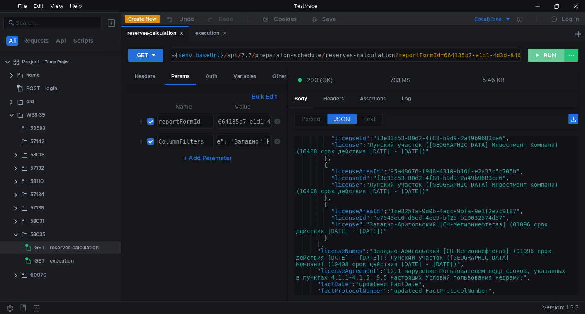
click at [544, 55] on button "RUN" at bounding box center [546, 54] width 37 height 13
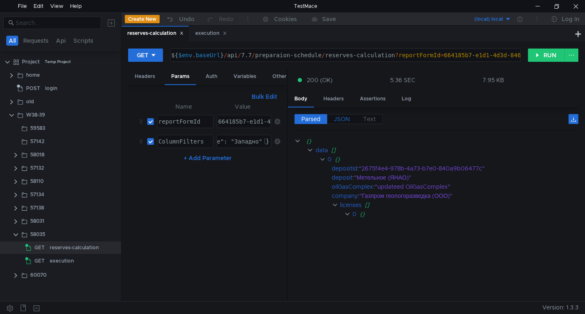
click at [341, 120] on span "JSON" at bounding box center [342, 118] width 16 height 7
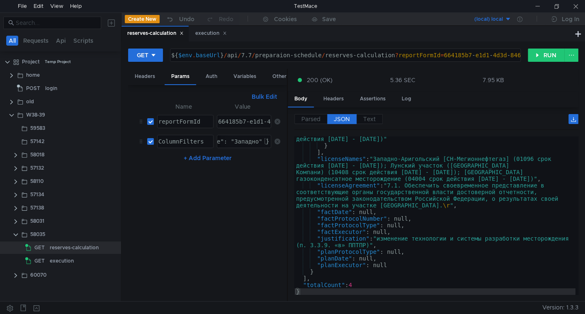
scroll to position [969, 0]
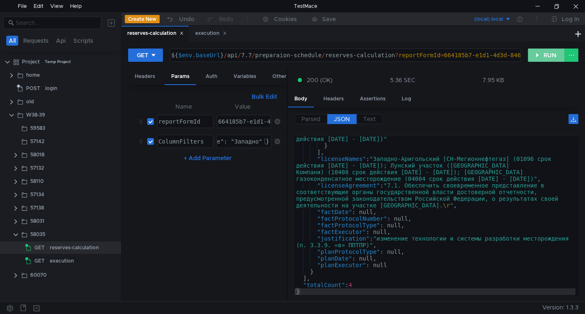
click at [547, 56] on button "RUN" at bounding box center [546, 54] width 37 height 13
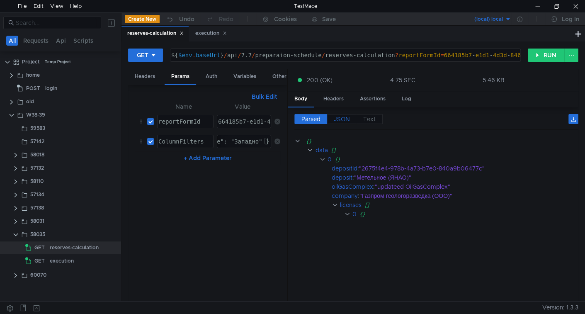
click at [344, 116] on span "JSON" at bounding box center [342, 118] width 16 height 7
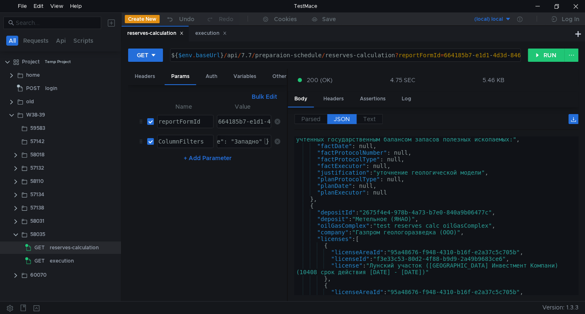
scroll to position [471, 0]
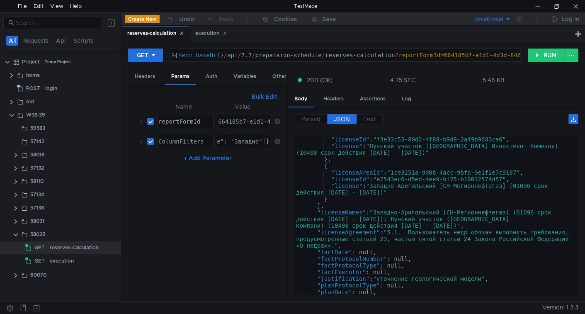
scroll to position [629, 0]
click at [150, 138] on input "checkbox" at bounding box center [150, 141] width 7 height 7
checkbox input "false"
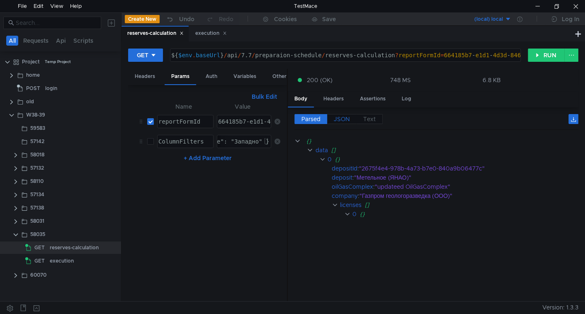
click at [342, 117] on span "JSON" at bounding box center [342, 118] width 16 height 7
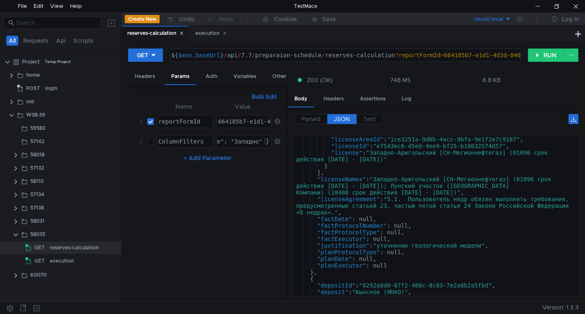
scroll to position [856, 0]
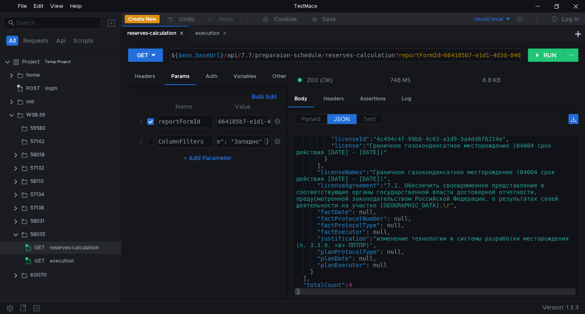
drag, startPoint x: 287, startPoint y: 200, endPoint x: 277, endPoint y: 199, distance: 10.0
click at [277, 199] on as-split "Headers Params Auth Variables Other Bulk Edit XXXXXXXXXXXXXXXXXXXXXXXXXXXXXXXXX…" at bounding box center [353, 185] width 450 height 233
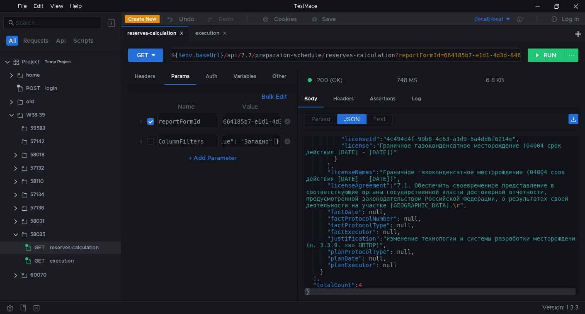
drag, startPoint x: 287, startPoint y: 199, endPoint x: 297, endPoint y: 203, distance: 10.8
click at [297, 203] on div at bounding box center [297, 185] width 1 height 233
click at [324, 123] on label "Parsed" at bounding box center [320, 119] width 33 height 10
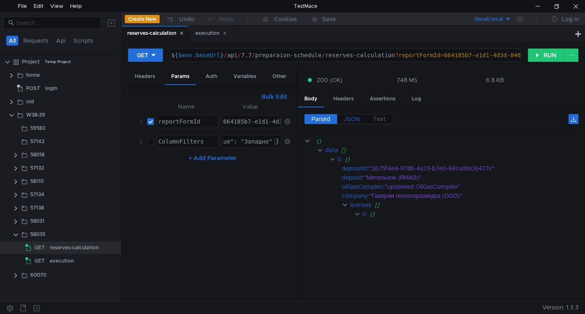
click at [351, 119] on span "JSON" at bounding box center [352, 118] width 16 height 7
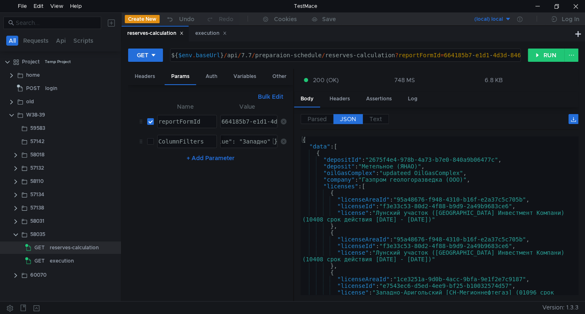
drag, startPoint x: 296, startPoint y: 180, endPoint x: 235, endPoint y: 182, distance: 60.9
click at [235, 182] on as-split "Headers Params Auth Variables Other Bulk Edit XXXXXXXXXXXXXXXXXXXXXXXXXXXXXXXXX…" at bounding box center [353, 185] width 450 height 233
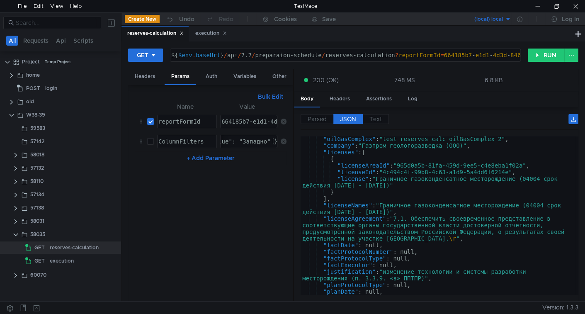
scroll to position [863, 0]
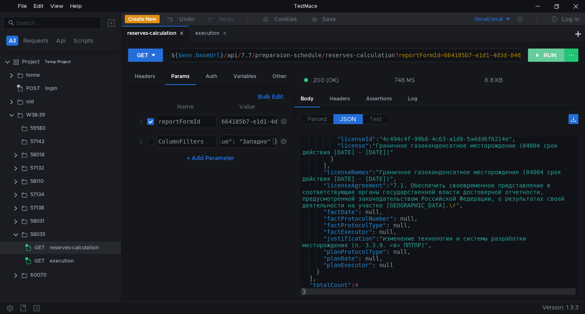
click at [541, 51] on button "RUN" at bounding box center [546, 54] width 37 height 13
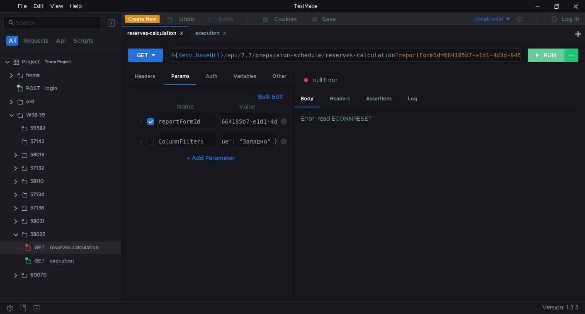
click at [537, 58] on button "RUN" at bounding box center [546, 54] width 37 height 13
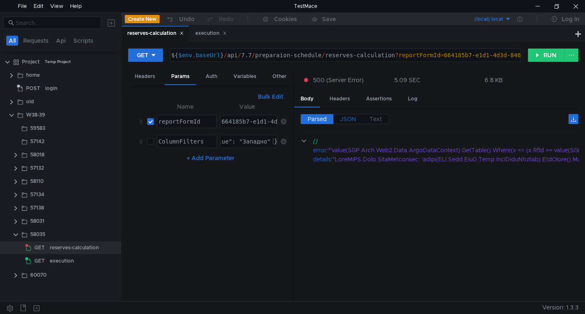
click at [349, 121] on span "JSON" at bounding box center [348, 118] width 16 height 7
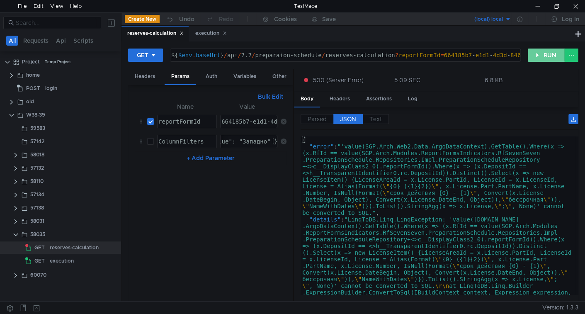
click at [543, 57] on button "RUN" at bounding box center [546, 54] width 37 height 13
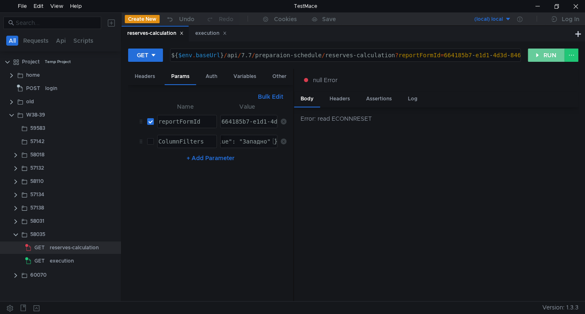
click at [529, 51] on button "RUN" at bounding box center [546, 54] width 37 height 13
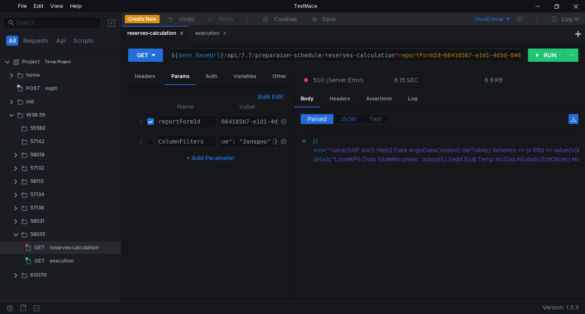
click at [346, 119] on span "JSON" at bounding box center [348, 118] width 16 height 7
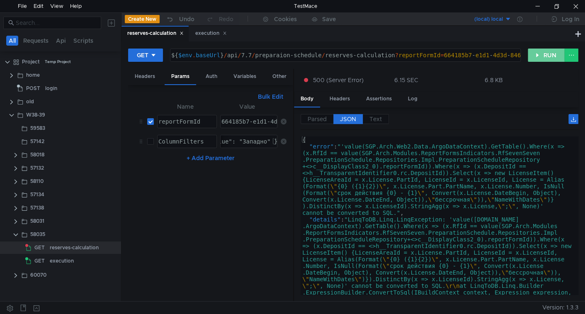
click at [533, 56] on button "RUN" at bounding box center [546, 54] width 37 height 13
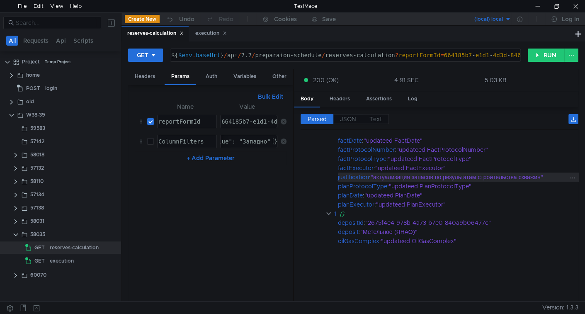
scroll to position [41, 0]
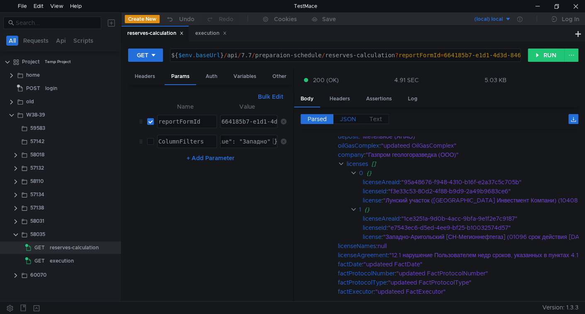
click at [351, 114] on label "JSON" at bounding box center [347, 119] width 29 height 10
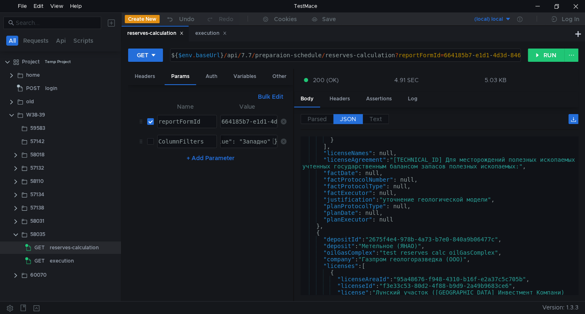
scroll to position [342, 0]
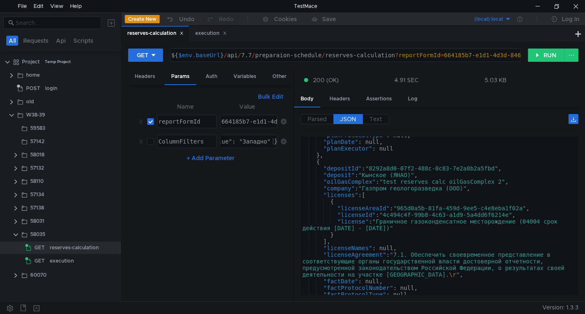
scroll to position [622, 0]
click at [148, 141] on input "checkbox" at bounding box center [150, 141] width 7 height 7
checkbox input "false"
type textarea ""license": "Граничное газоконденсатное месторождение (04004 срок действия 2010-…"
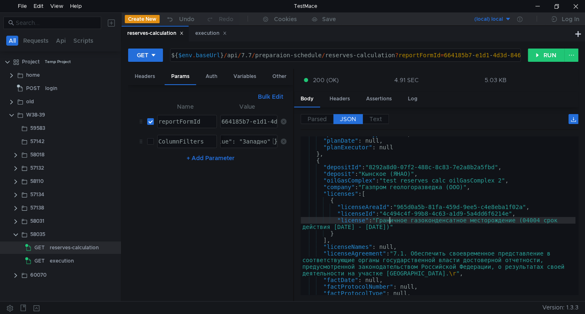
click at [390, 221] on div ""planProtocolType" : null, "planDate" : null, "planExecutor" : null } , { "depo…" at bounding box center [437, 217] width 275 height 172
click at [255, 138] on div "{ "FieldName": "licenseNames", "Method": "Contains", "Value": "Западно" }" at bounding box center [149, 148] width 257 height 20
paste textarea "раничное"
type textarea "{ "FieldName": "licenseNames", "Method": "Contains", "Value": "Граничное" }"
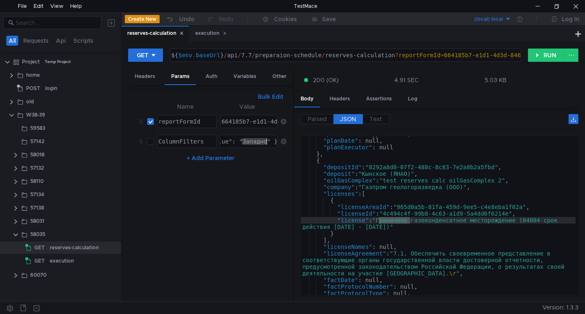
click at [255, 138] on div "{ "FieldName": "licenseNames", "Method": "Contains", "Value": "Западно" }" at bounding box center [149, 148] width 257 height 20
click at [148, 139] on input "checkbox" at bounding box center [150, 141] width 7 height 7
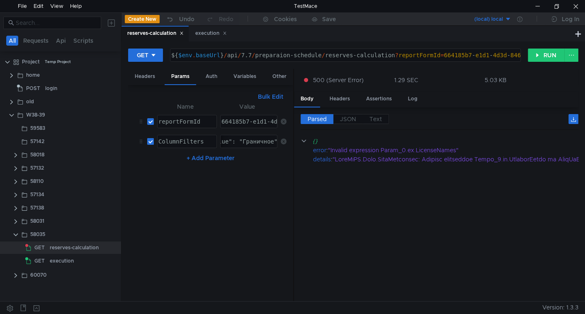
scroll to position [0, 0]
click at [153, 144] on label at bounding box center [150, 141] width 7 height 9
checkbox input "false"
click at [543, 50] on button "RUN" at bounding box center [546, 54] width 37 height 13
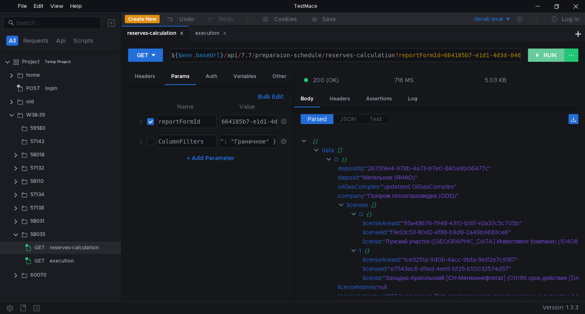
click at [539, 55] on button "RUN" at bounding box center [546, 54] width 37 height 13
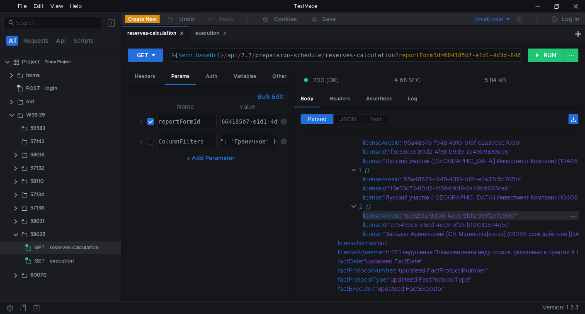
scroll to position [124, 0]
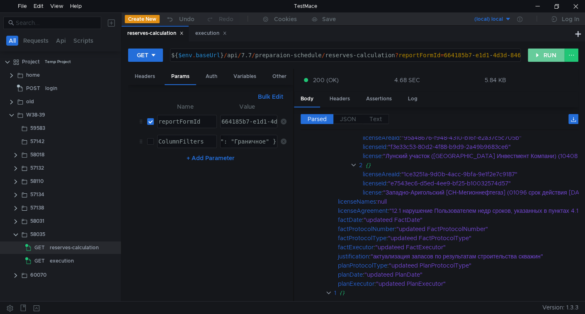
click at [534, 56] on button "RUN" at bounding box center [546, 54] width 37 height 13
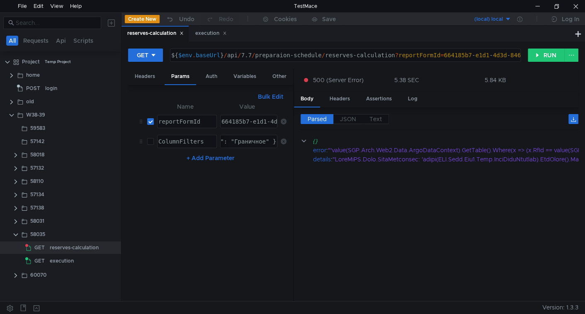
scroll to position [0, 0]
click at [532, 8] on div at bounding box center [537, 6] width 19 height 12
drag, startPoint x: 542, startPoint y: 49, endPoint x: 498, endPoint y: 146, distance: 106.7
click at [542, 49] on button "RUN" at bounding box center [546, 54] width 37 height 13
click at [347, 117] on span "JSON" at bounding box center [348, 118] width 16 height 7
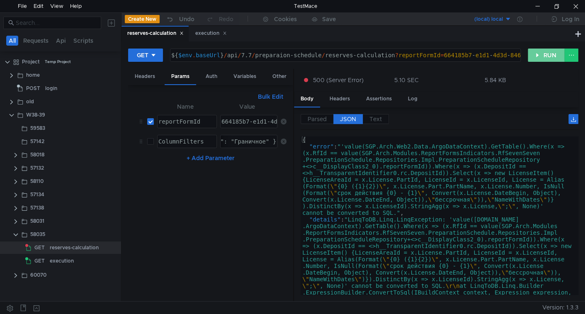
click at [543, 57] on button "RUN" at bounding box center [546, 54] width 37 height 13
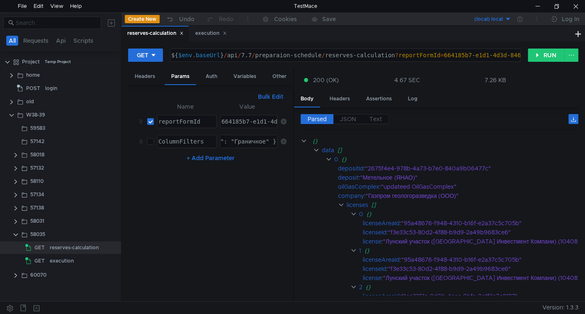
click at [351, 119] on span "JSON" at bounding box center [348, 118] width 16 height 7
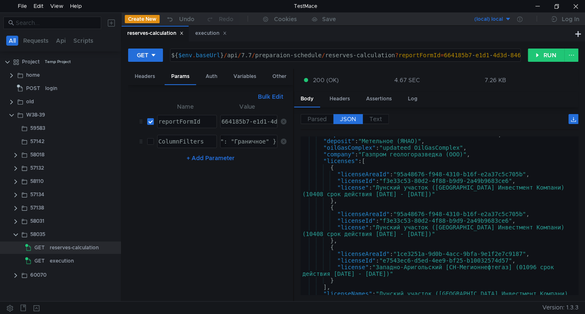
scroll to position [439, 0]
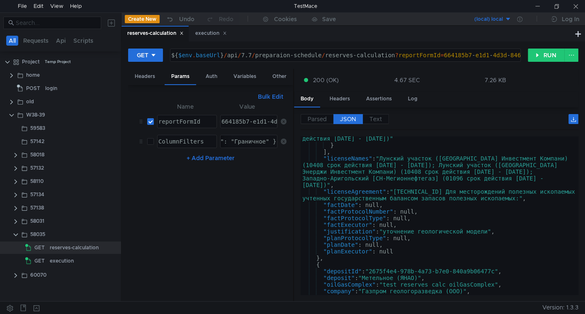
scroll to position [439, 0]
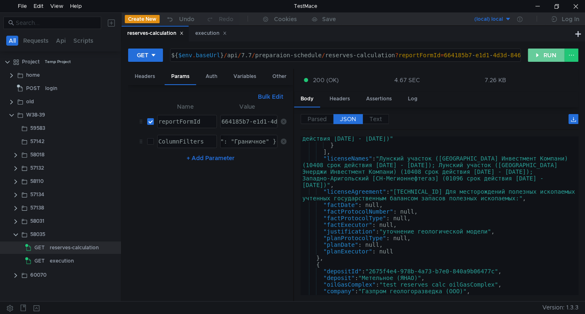
click at [549, 56] on button "RUN" at bounding box center [546, 54] width 37 height 13
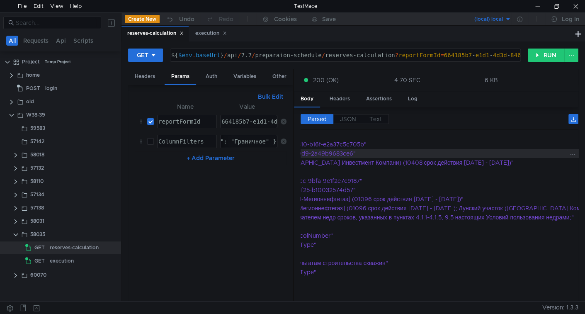
scroll to position [79, 0]
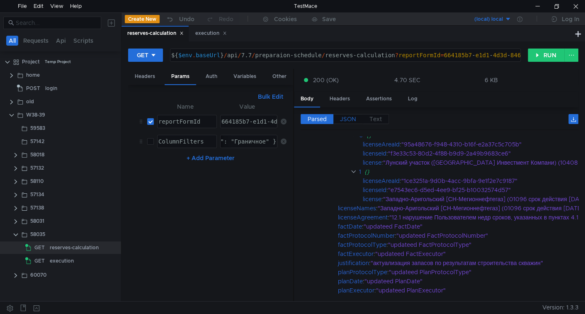
click at [350, 119] on span "JSON" at bounding box center [348, 118] width 16 height 7
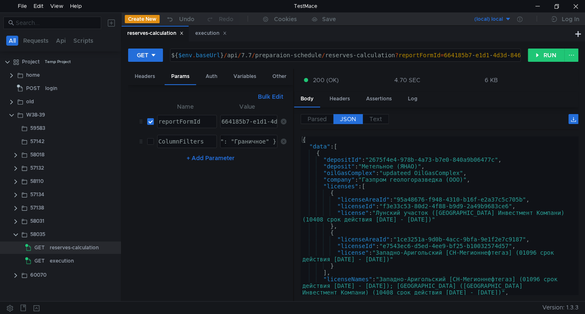
scroll to position [0, 0]
click at [200, 33] on div "execution" at bounding box center [211, 33] width 32 height 9
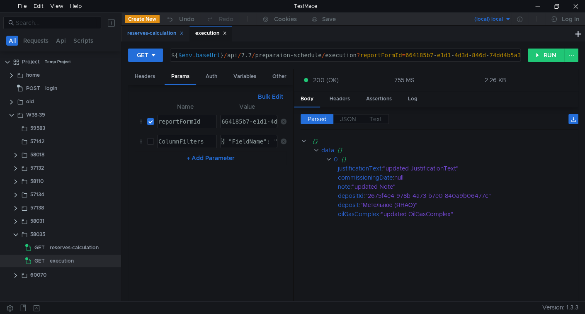
click at [150, 35] on div "reserves-calculation" at bounding box center [155, 33] width 56 height 9
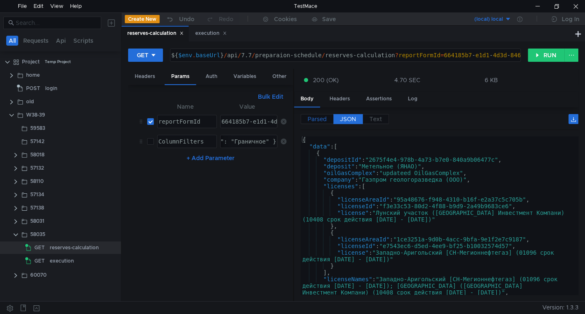
click at [326, 121] on span "Parsed" at bounding box center [317, 118] width 19 height 7
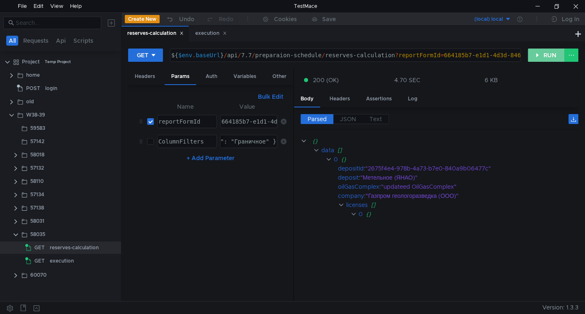
click at [554, 58] on button "RUN" at bounding box center [546, 54] width 37 height 13
click at [354, 112] on div "Parsed JSON Text {} data [] 0 {} depositId : "2675f4e4-978b-4a73-b7e0-840a9b064…" at bounding box center [436, 204] width 284 height 194
click at [349, 121] on span "JSON" at bounding box center [348, 118] width 16 height 7
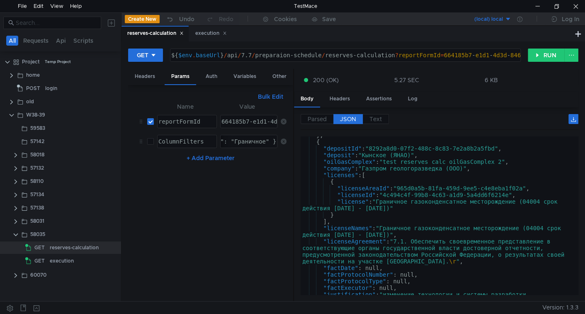
scroll to position [681, 0]
click at [148, 141] on input "checkbox" at bounding box center [150, 141] width 7 height 7
checkbox input "true"
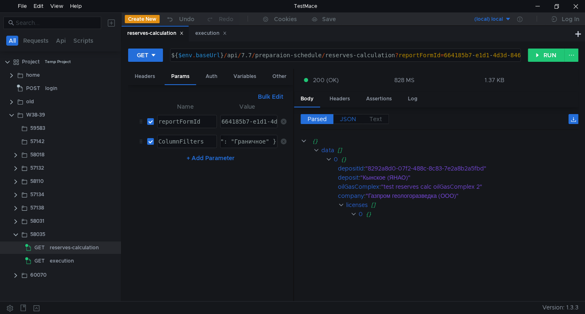
click at [338, 120] on label "JSON" at bounding box center [347, 119] width 29 height 10
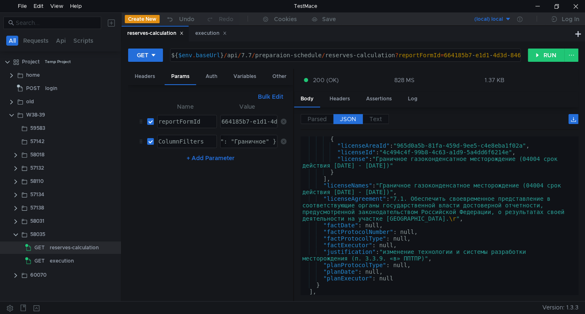
scroll to position [67, 0]
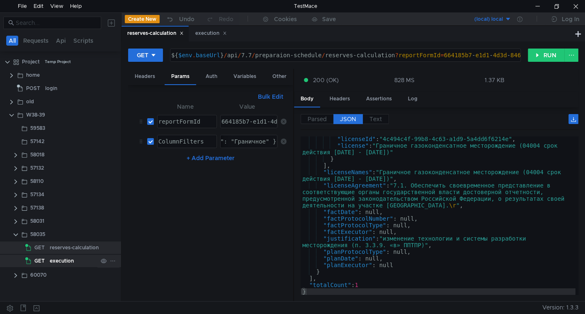
click at [56, 257] on div "execution" at bounding box center [62, 260] width 24 height 12
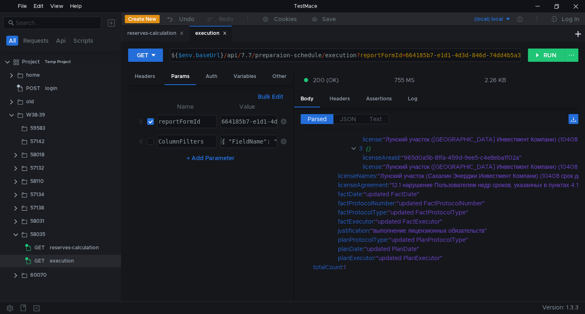
scroll to position [0, 0]
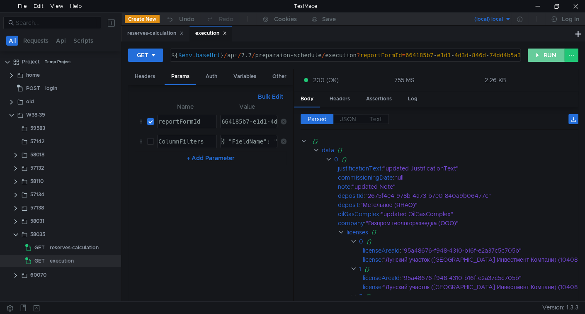
click at [544, 53] on button "RUN" at bounding box center [546, 54] width 37 height 13
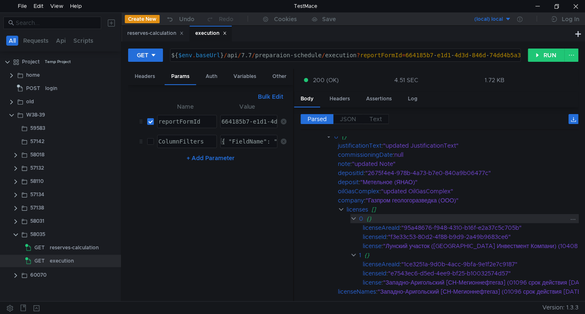
scroll to position [143, 0]
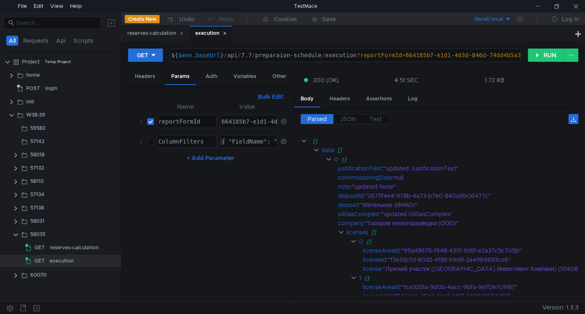
scroll to position [143, 0]
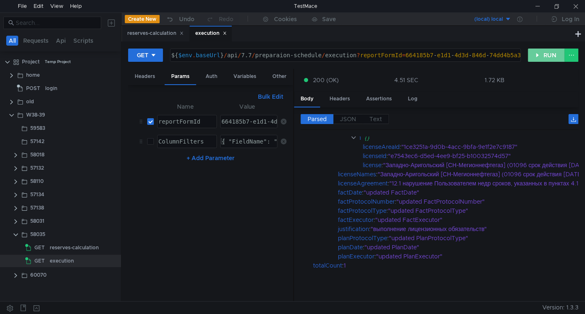
click at [545, 55] on button "RUN" at bounding box center [546, 54] width 37 height 13
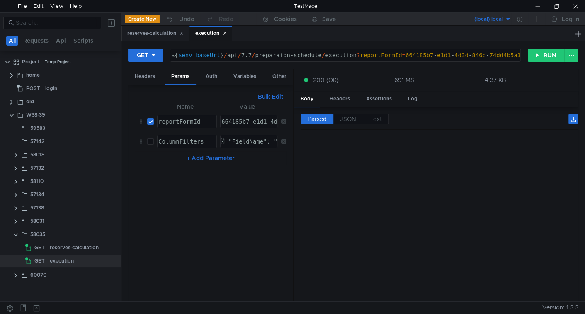
scroll to position [0, 0]
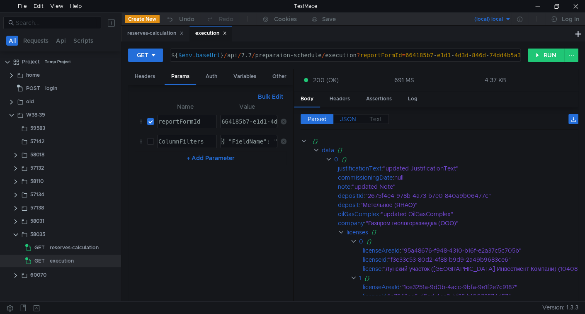
click at [352, 115] on span "JSON" at bounding box center [348, 118] width 16 height 7
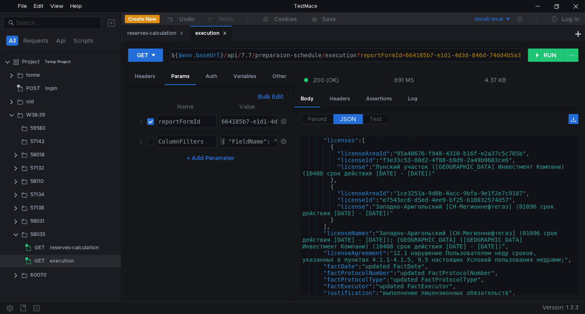
scroll to position [66, 0]
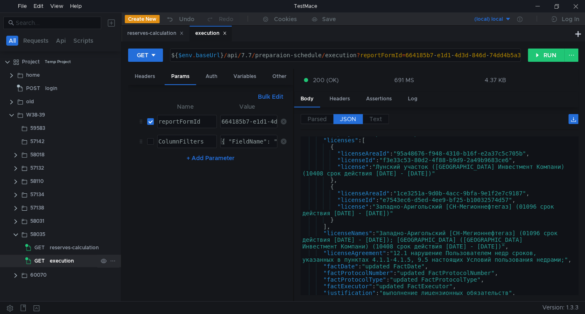
click at [53, 264] on div "execution" at bounding box center [62, 260] width 24 height 12
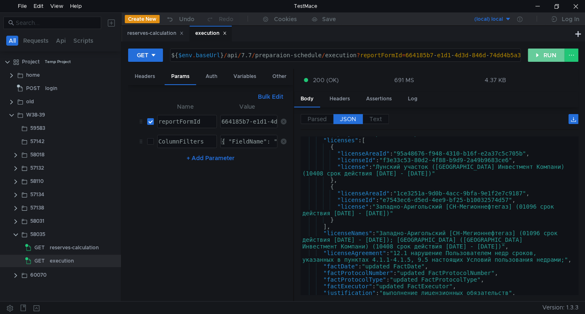
click at [546, 57] on button "RUN" at bounding box center [546, 54] width 37 height 13
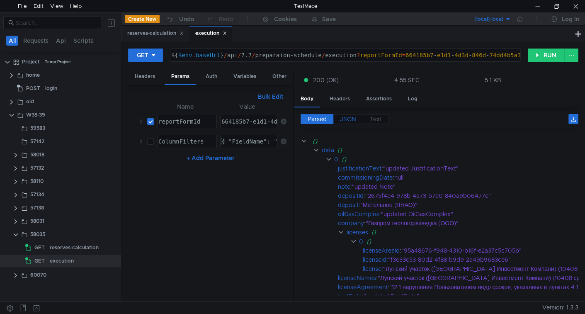
click at [356, 116] on label "JSON" at bounding box center [347, 119] width 29 height 10
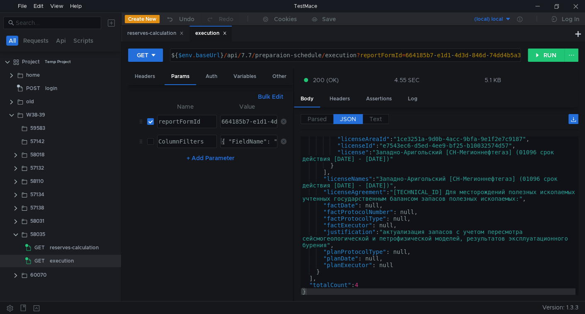
scroll to position [677, 0]
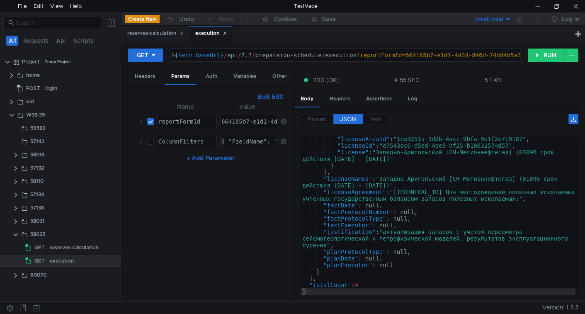
click at [152, 141] on input "checkbox" at bounding box center [150, 141] width 7 height 7
checkbox input "true"
type textarea "{ "FieldName": "licenseNames", "Method": "Contains", "Value": "Западно" }"
click at [267, 140] on div "{ "FieldName": "licenseNames", "Method": "Contains", "Value": "Западно" }" at bounding box center [348, 148] width 257 height 20
click at [276, 99] on button "Bulk Edit" at bounding box center [270, 97] width 32 height 10
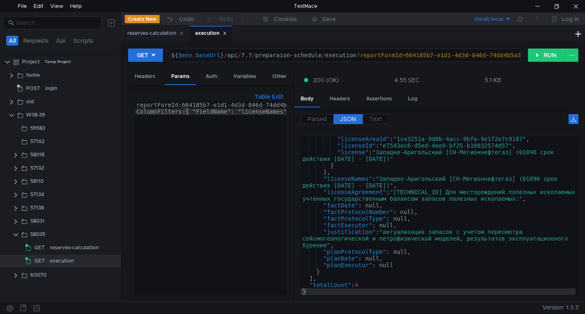
click at [292, 125] on div "Table Edit reportFormId:664185b7-e1d1-4d3d-846d-74dd4b5a317c ColumnFilters:{ "F…" at bounding box center [210, 193] width 165 height 216
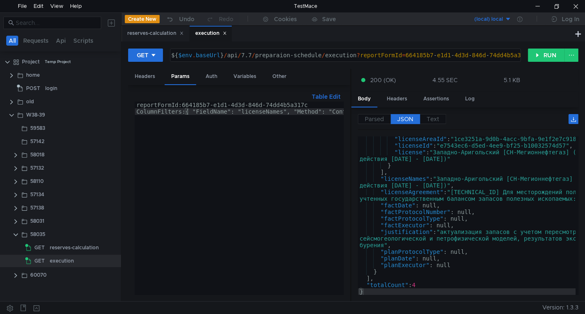
drag, startPoint x: 293, startPoint y: 125, endPoint x: 269, endPoint y: 124, distance: 24.1
click at [351, 125] on div at bounding box center [350, 185] width 1 height 233
click at [236, 110] on div "reportFormId:664185b7-e1d1-4d3d-846d-74dd4b5a317c ColumnFilters:{ "FieldName": …" at bounding box center [288, 203] width 306 height 203
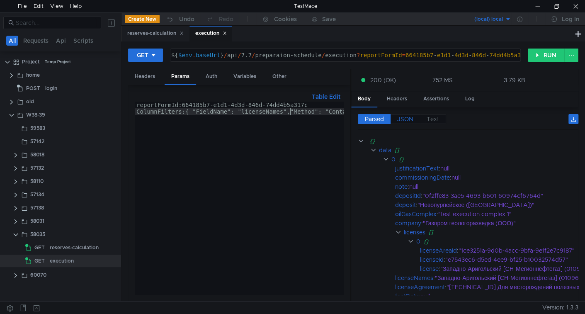
type textarea "ColumnFilters:{ "FieldName": "licenseNames","Method": "Contains", "Value": "Зап…"
click at [405, 115] on span "JSON" at bounding box center [405, 118] width 16 height 7
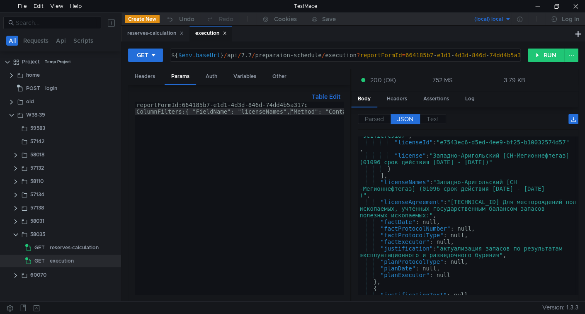
scroll to position [0, 0]
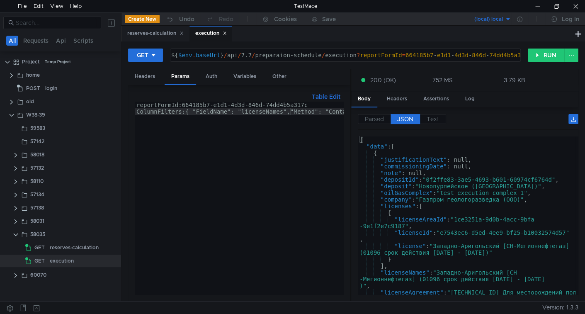
type textarea ""justificationText": null,"
click at [421, 159] on div "{ "data" : [ { "justificationText" : null, "commissioningDate" : null, "note" :…" at bounding box center [467, 228] width 218 height 185
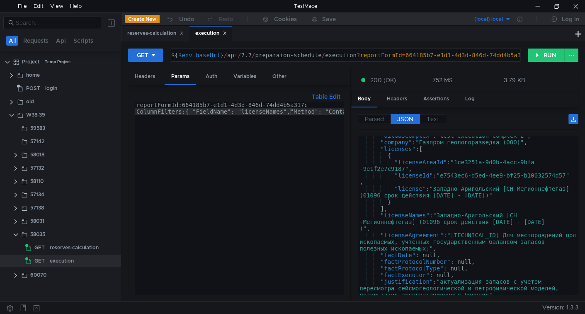
scroll to position [564, 0]
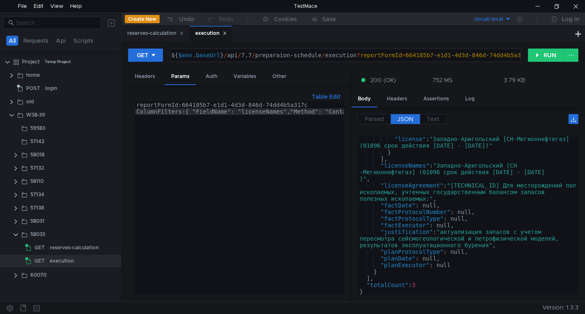
drag, startPoint x: 140, startPoint y: 111, endPoint x: 150, endPoint y: 118, distance: 11.9
click at [139, 111] on div "reportFormId:664185b7-e1d1-4d3d-846d-74dd4b5a317c ColumnFilters:{ "FieldName": …" at bounding box center [286, 203] width 303 height 203
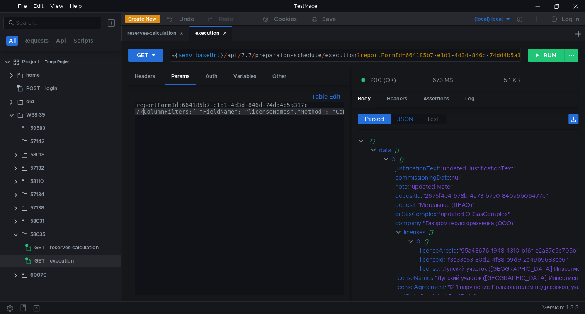
type textarea "//ColumnFilters:{ "FieldName": "licenseNames","Method": "Contains", "Value": "З…"
click at [411, 115] on span "JSON" at bounding box center [405, 118] width 16 height 7
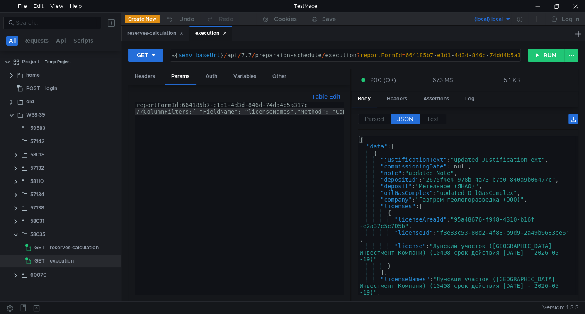
click at [411, 158] on div "{ "data" : [ { "justificationText" : "updated JustificationText" , "commissioni…" at bounding box center [467, 227] width 218 height 182
click at [441, 167] on div "{ "data" : [ { "justificationText" : "updated JustificationText" , "commissioni…" at bounding box center [467, 228] width 218 height 185
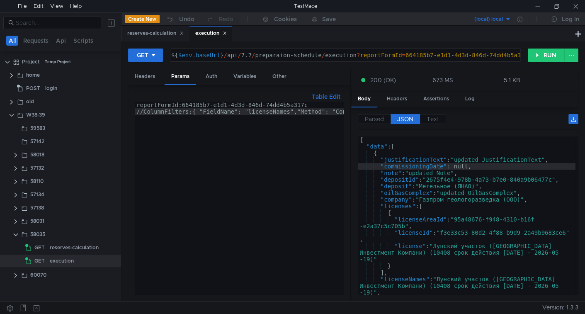
click at [474, 201] on div "{ "data" : [ { "justificationText" : "updated JustificationText" , "commissioni…" at bounding box center [467, 228] width 218 height 185
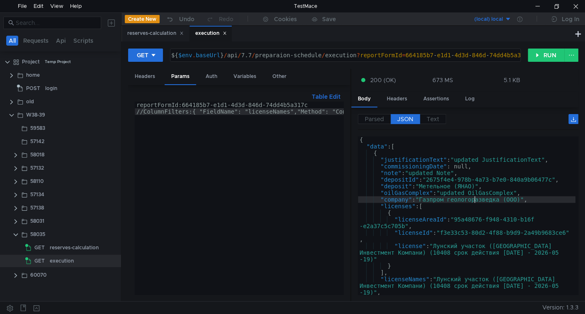
type textarea ""company": "Газпром геологоразведка (ООО)","
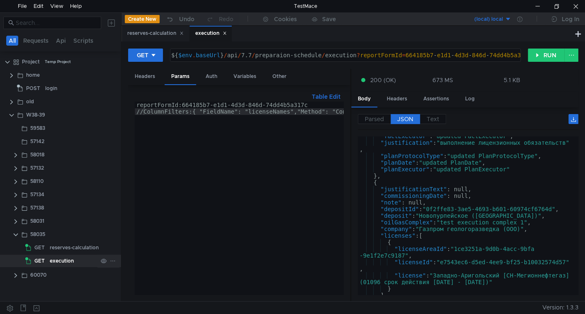
click at [48, 264] on app-tree-icon "GET" at bounding box center [37, 260] width 24 height 12
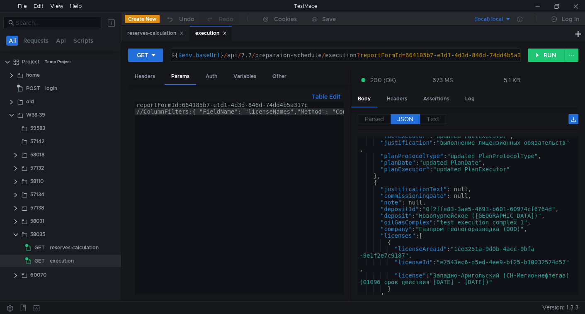
scroll to position [202, 0]
